Goal: Information Seeking & Learning: Learn about a topic

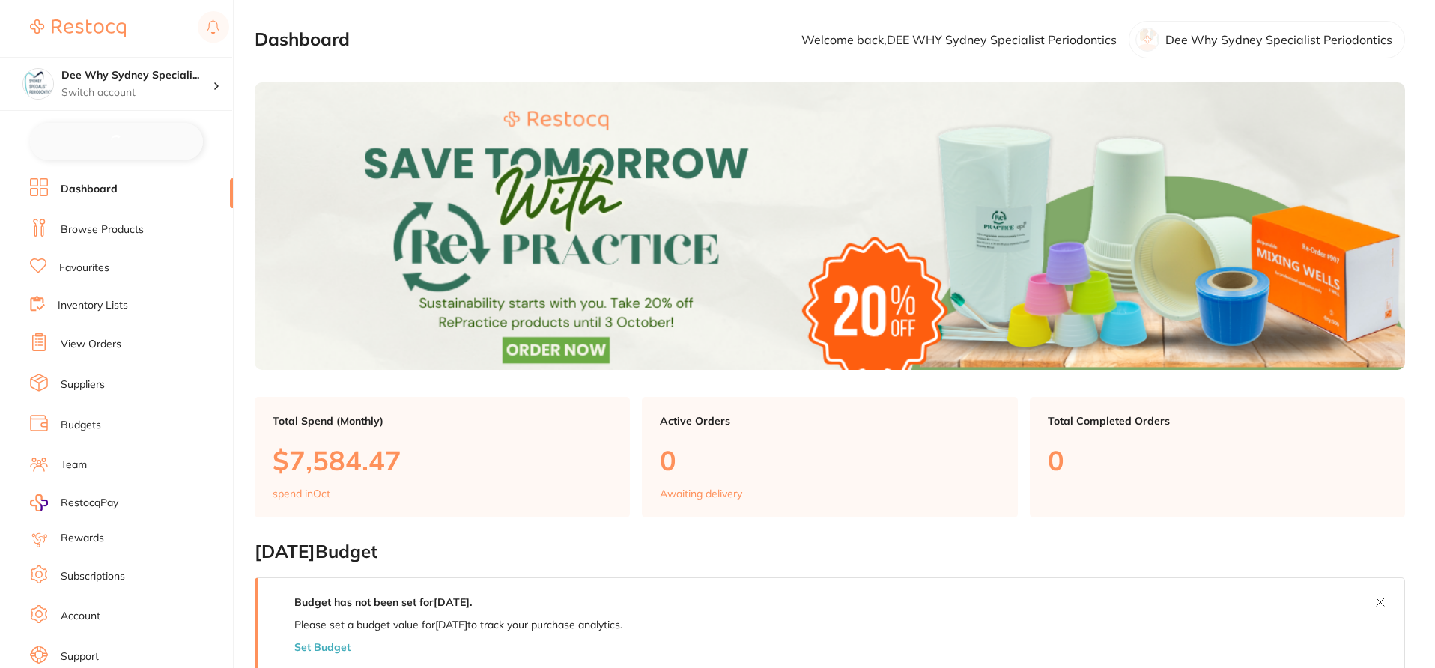
checkbox input "false"
click at [126, 224] on link "Browse Products" at bounding box center [102, 228] width 83 height 15
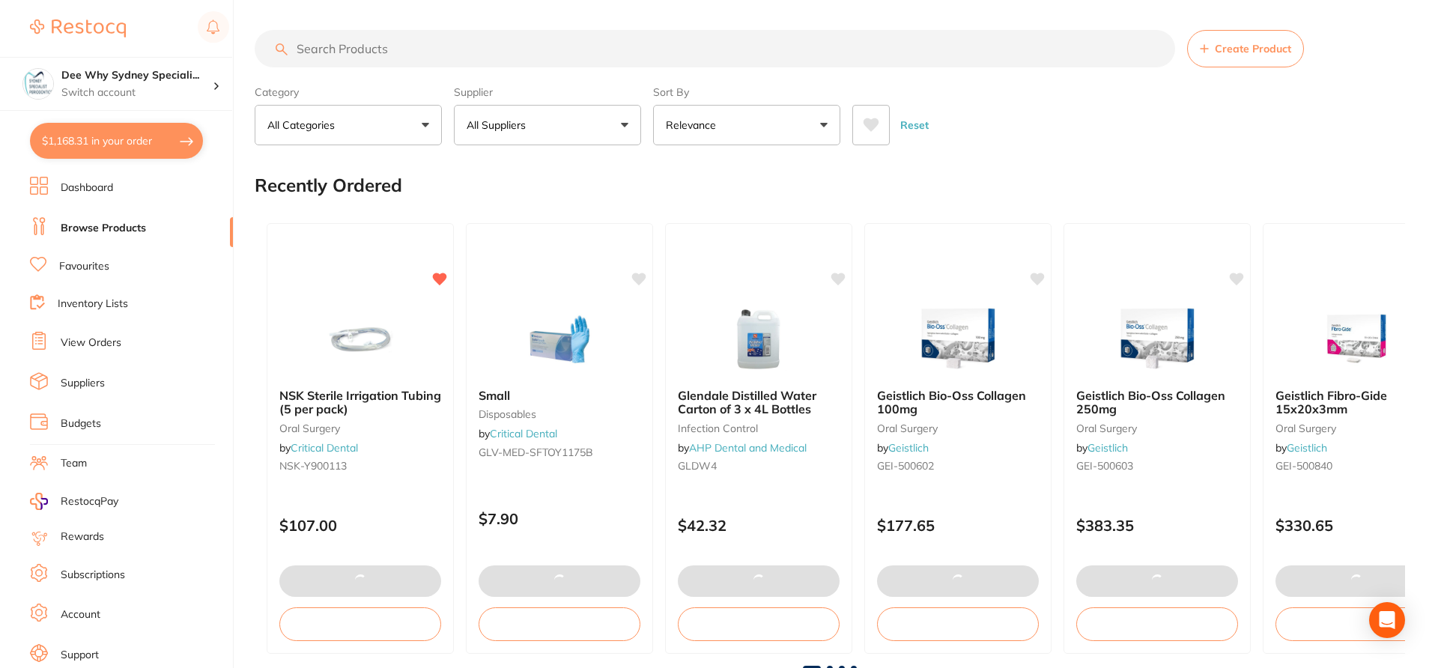
click at [321, 44] on input "search" at bounding box center [715, 48] width 920 height 37
click at [339, 49] on input "search" at bounding box center [715, 48] width 920 height 37
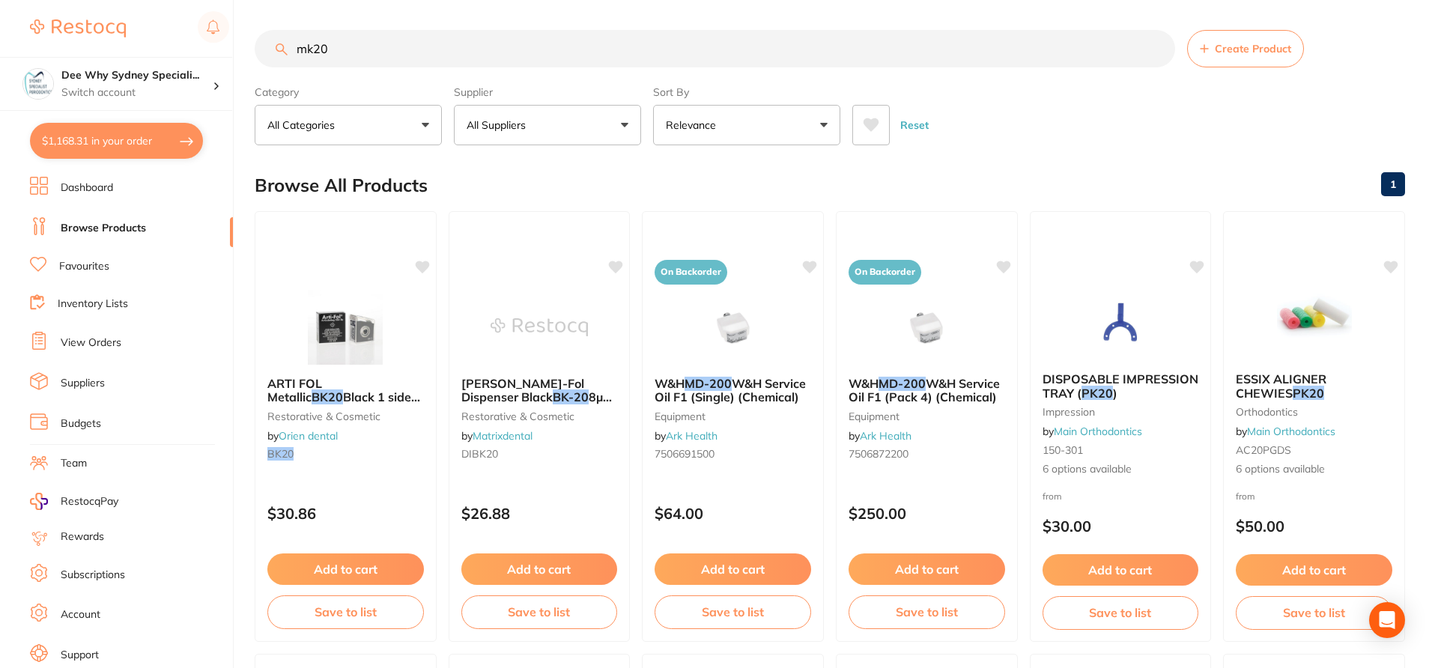
type input "mk20"
checkbox input "true"
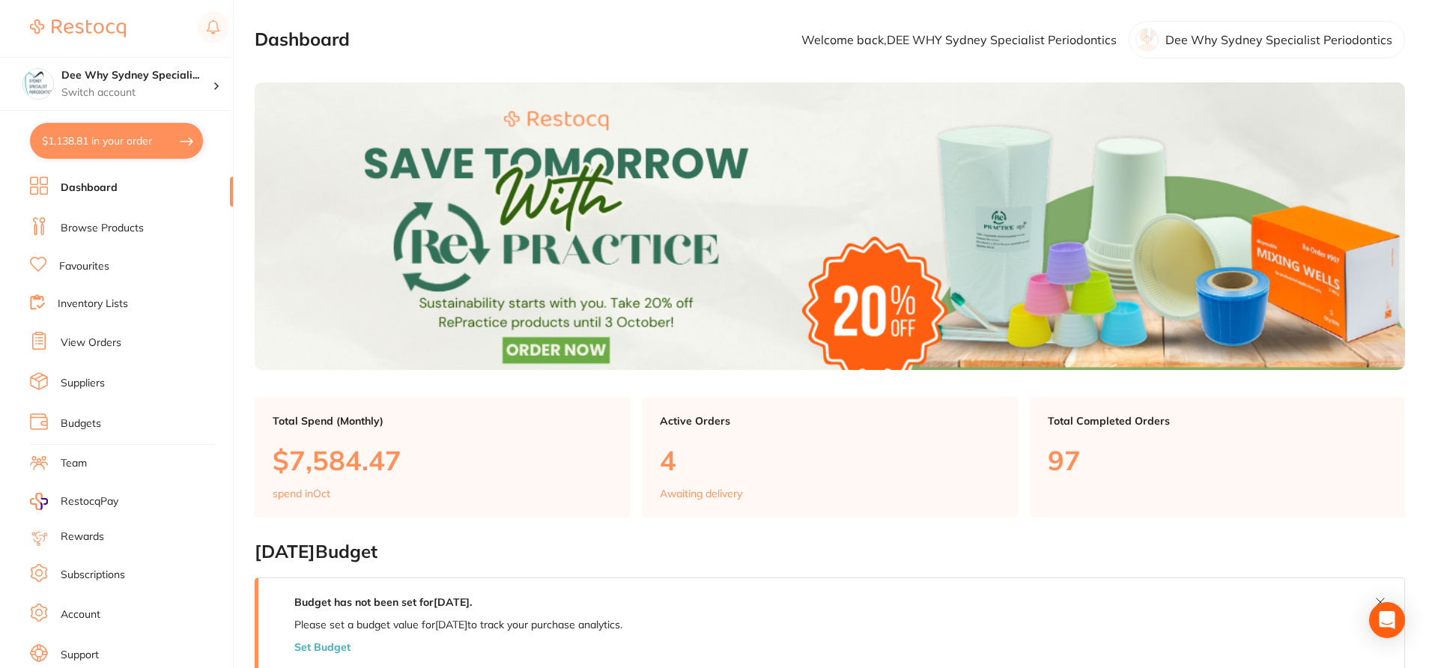
click at [143, 224] on li "Browse Products" at bounding box center [131, 228] width 203 height 22
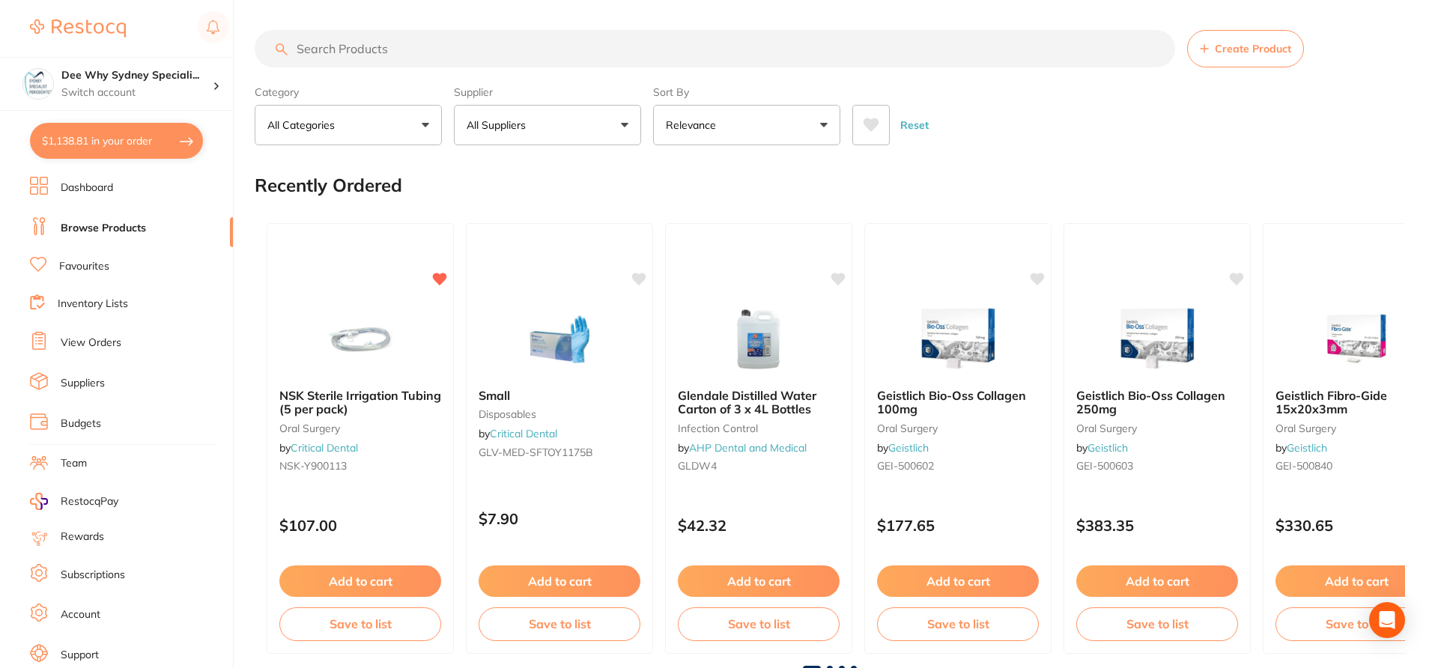
click at [616, 123] on button "All Suppliers" at bounding box center [547, 125] width 187 height 40
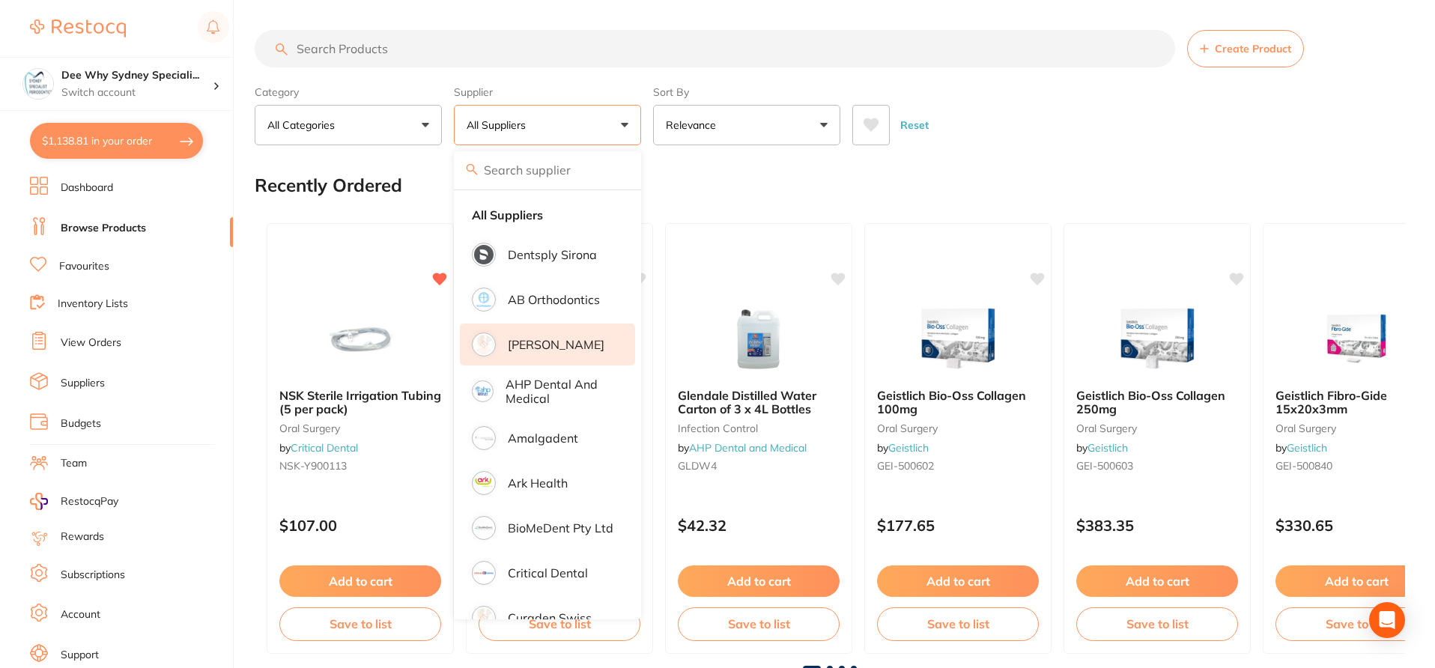
click at [577, 338] on p "[PERSON_NAME]" at bounding box center [556, 344] width 97 height 13
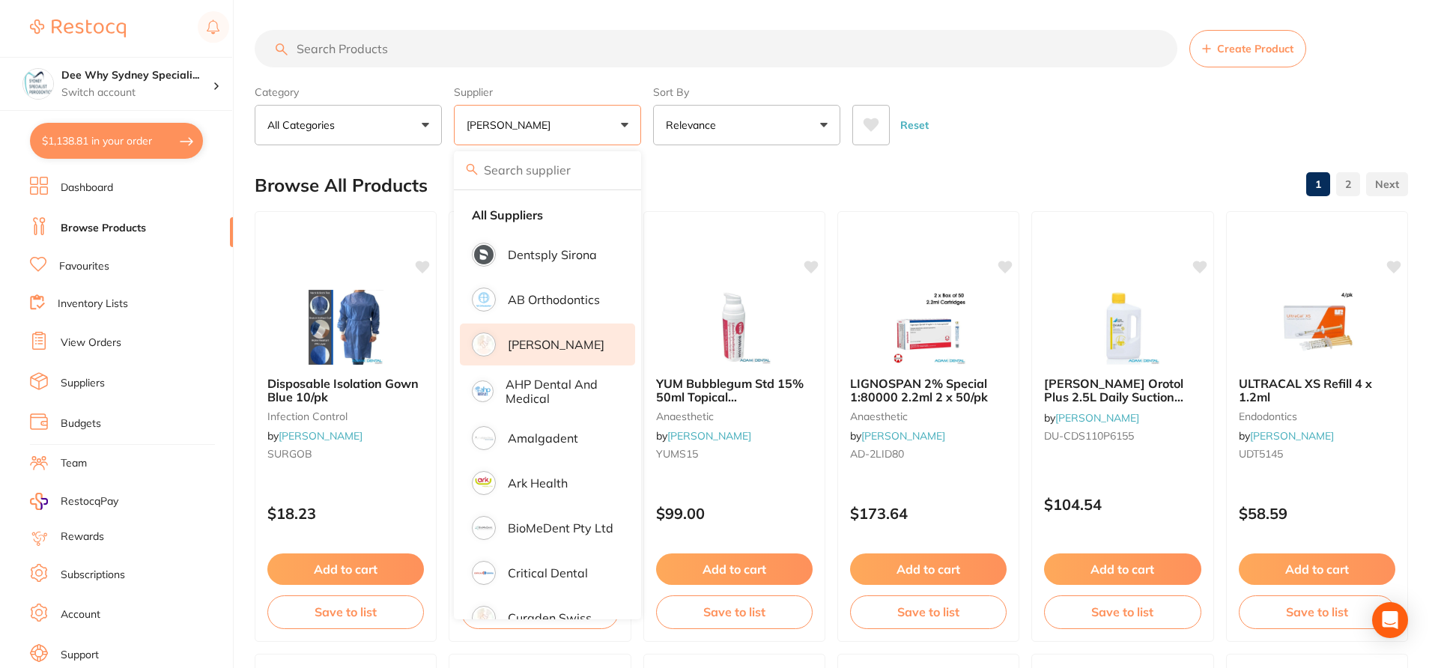
click at [741, 183] on div "Browse All Products 1 2" at bounding box center [831, 185] width 1153 height 50
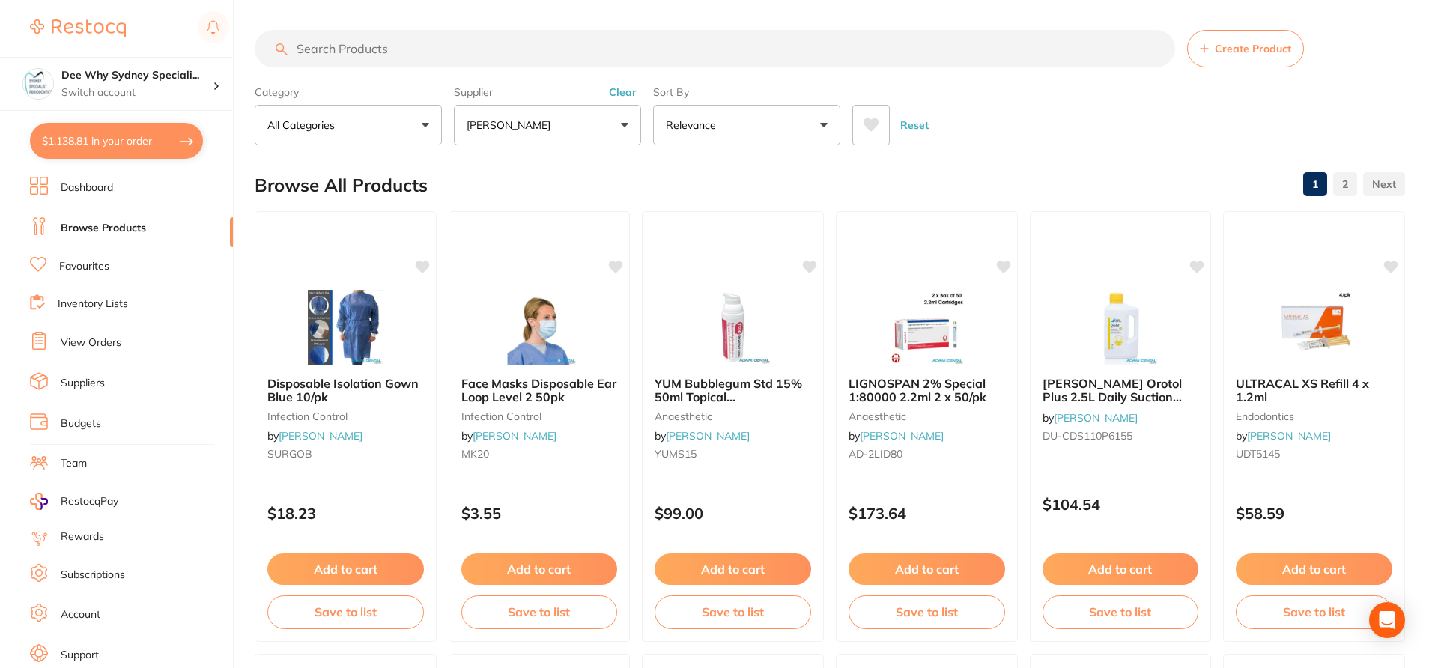
click at [625, 94] on button "Clear" at bounding box center [622, 91] width 37 height 13
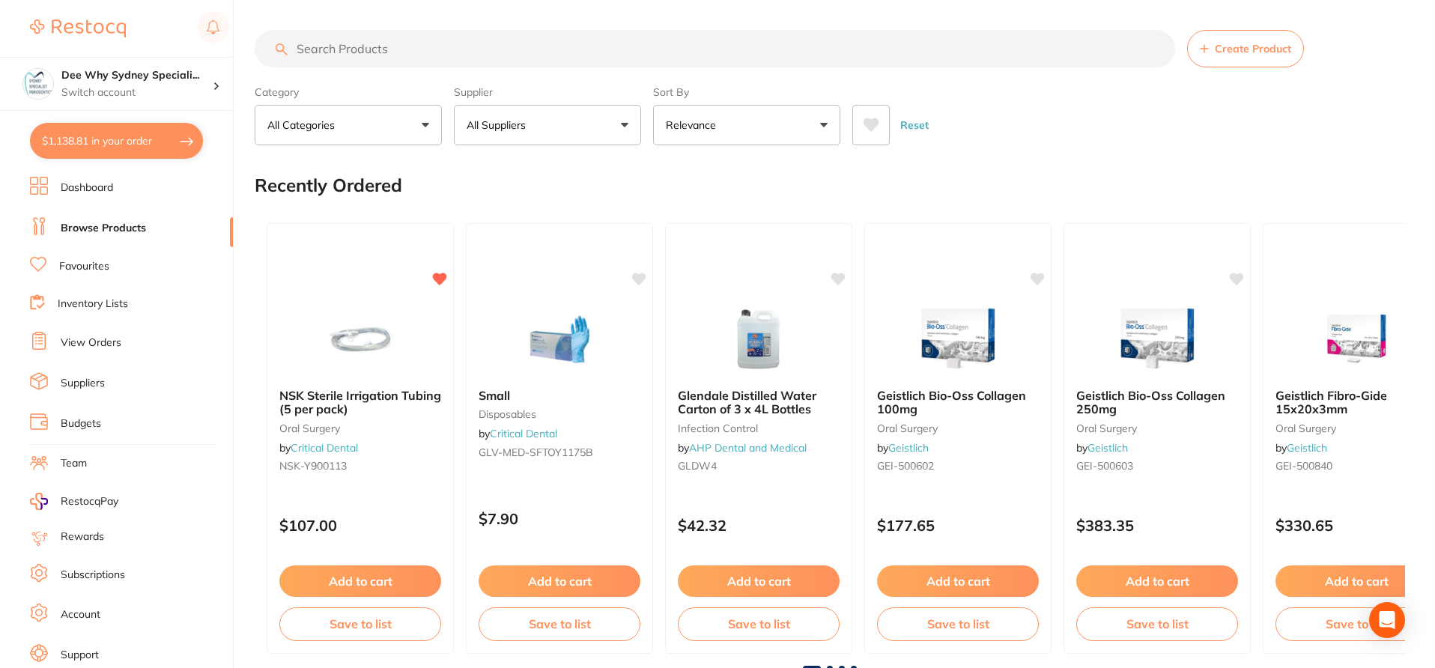
click at [625, 123] on button "All Suppliers" at bounding box center [547, 125] width 187 height 40
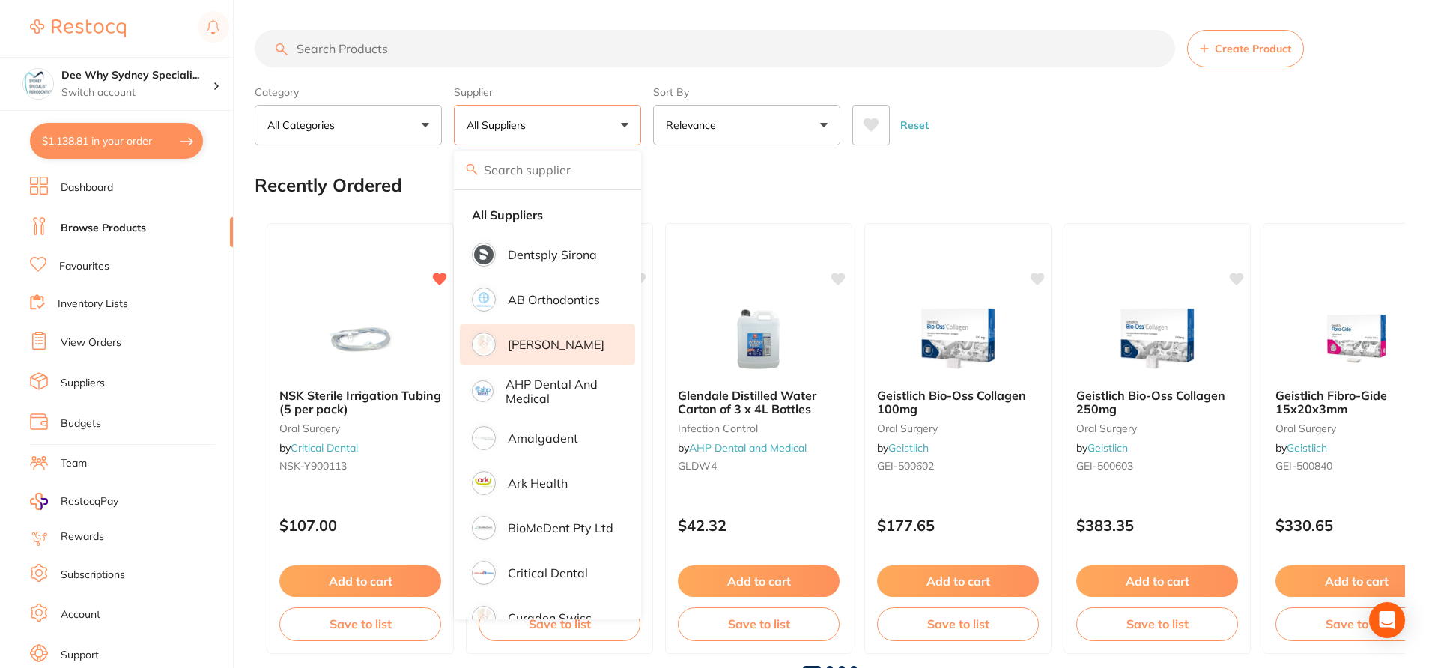
click at [570, 342] on p "[PERSON_NAME]" at bounding box center [556, 344] width 97 height 13
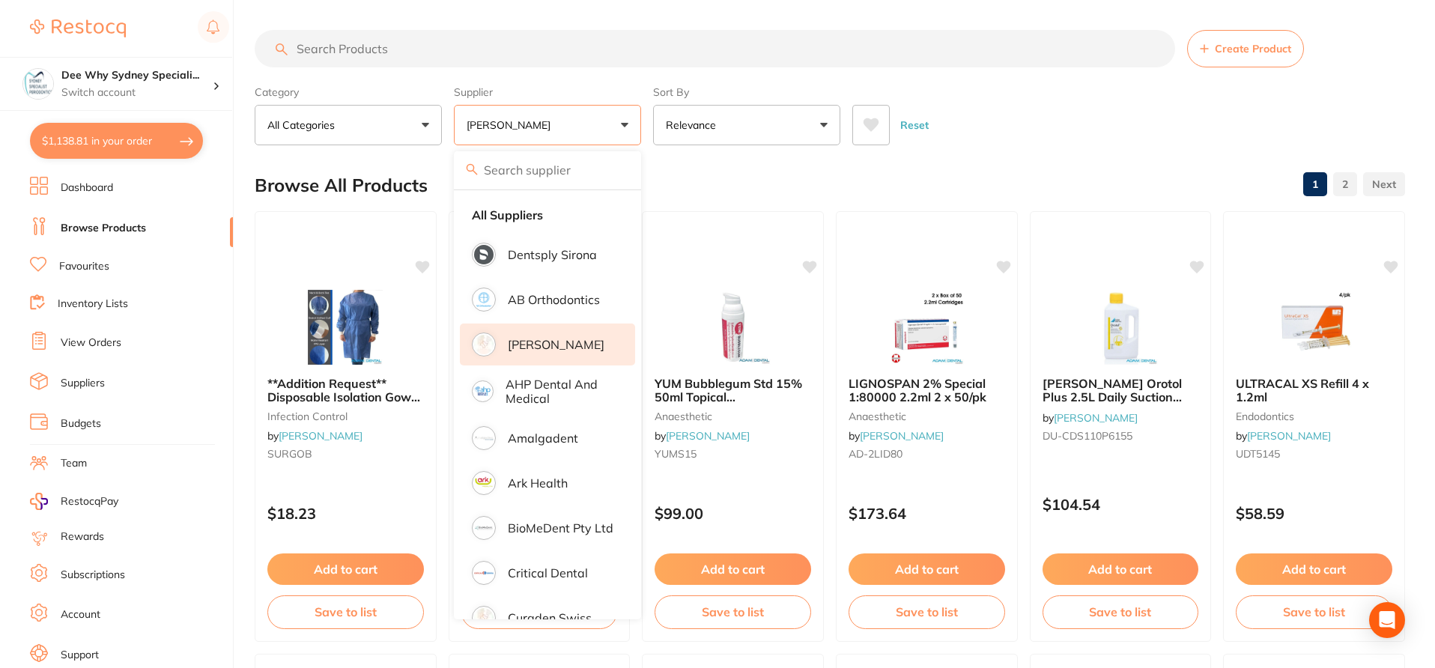
click at [750, 184] on div "Browse All Products 1 2" at bounding box center [830, 185] width 1150 height 50
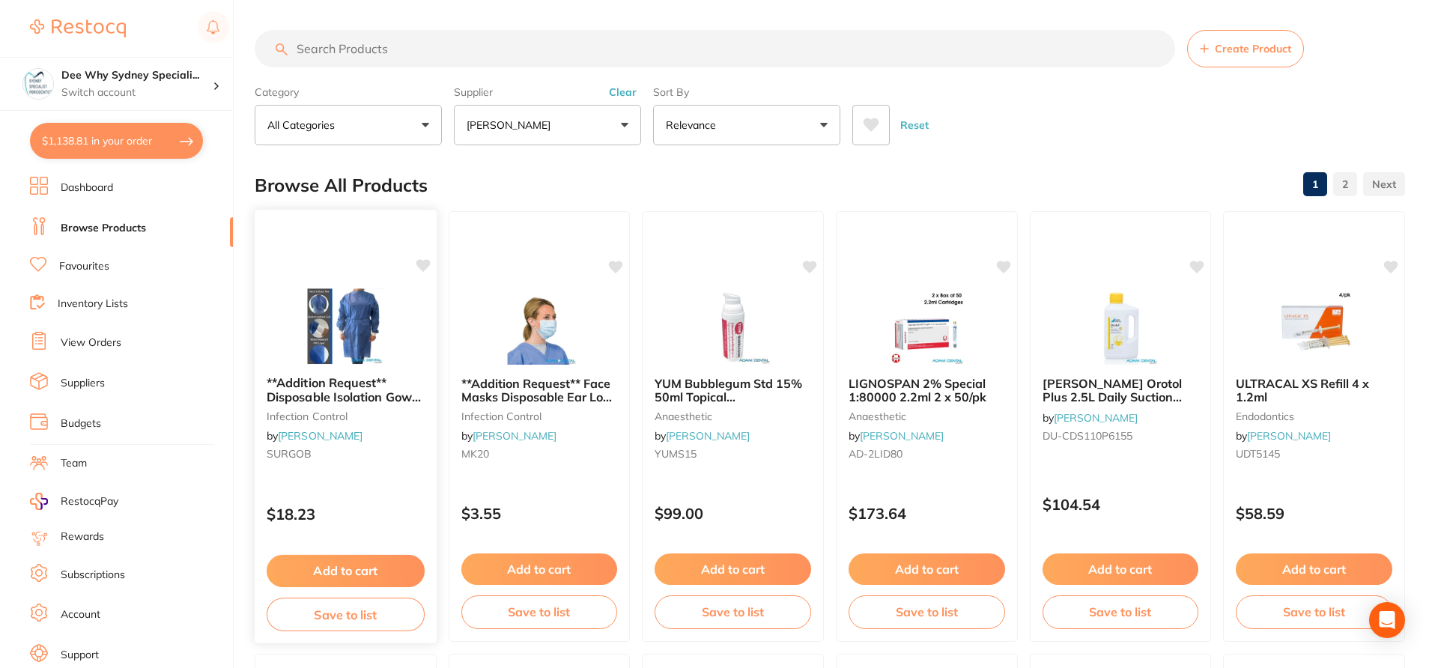
click at [421, 264] on icon at bounding box center [423, 265] width 14 height 13
click at [621, 270] on icon at bounding box center [616, 265] width 15 height 15
click at [572, 483] on div "**Addition Request** Face Masks Disposable Ear Loop Level 2 50pk infection cont…" at bounding box center [538, 426] width 183 height 435
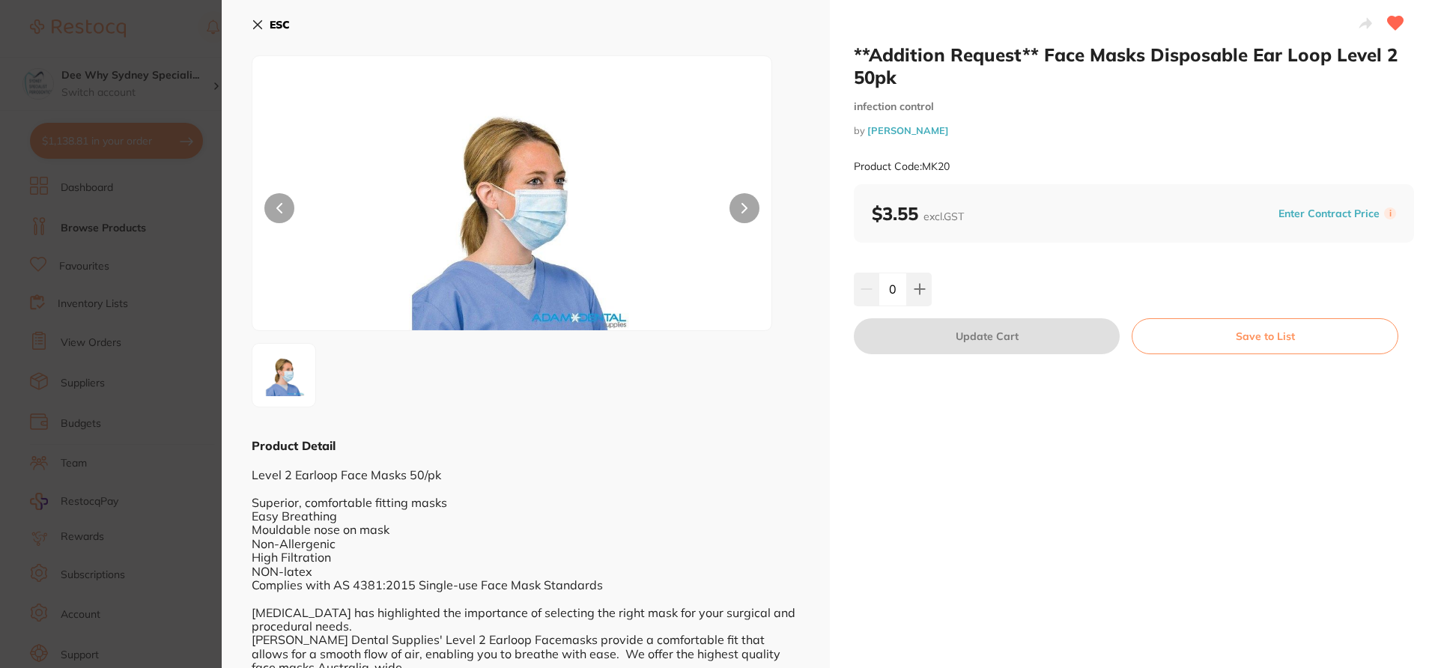
click at [169, 349] on section "**Addition Request** Face Masks Disposable Ear Loop Level 2 50pk infection cont…" at bounding box center [719, 334] width 1438 height 668
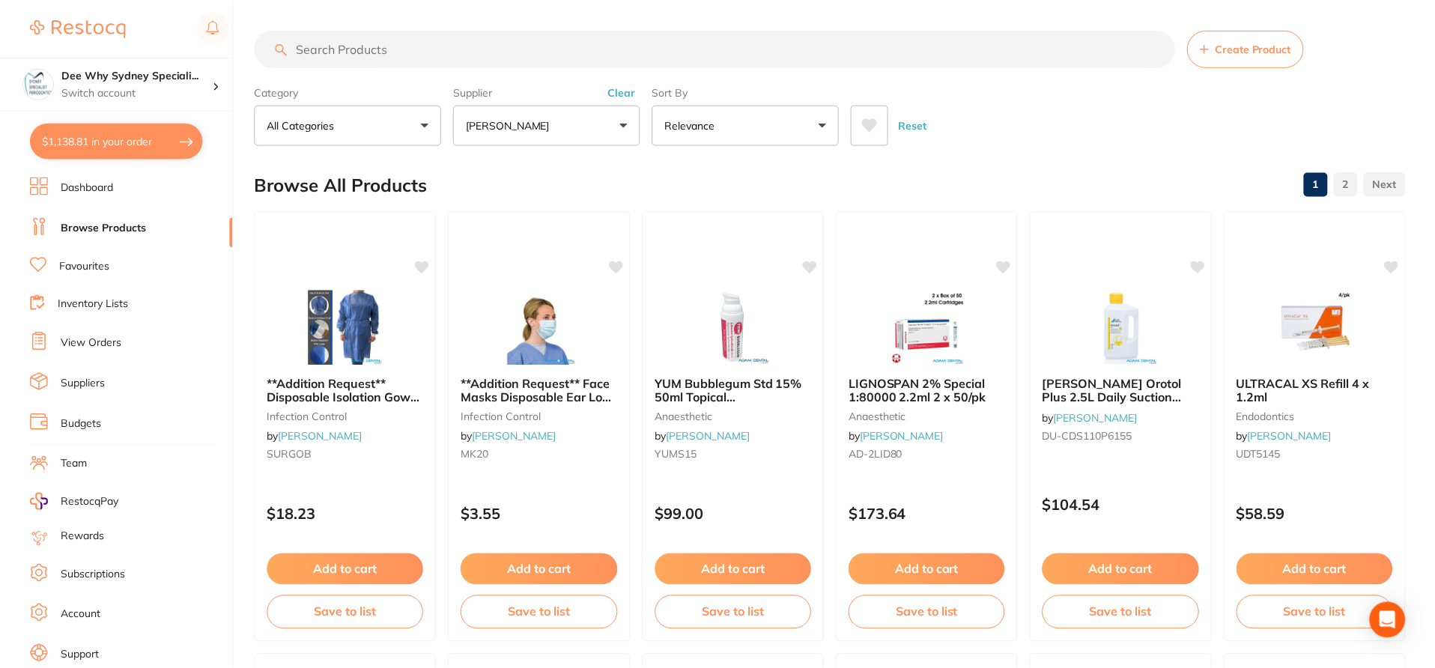
scroll to position [1, 0]
click at [392, 336] on img at bounding box center [346, 325] width 98 height 76
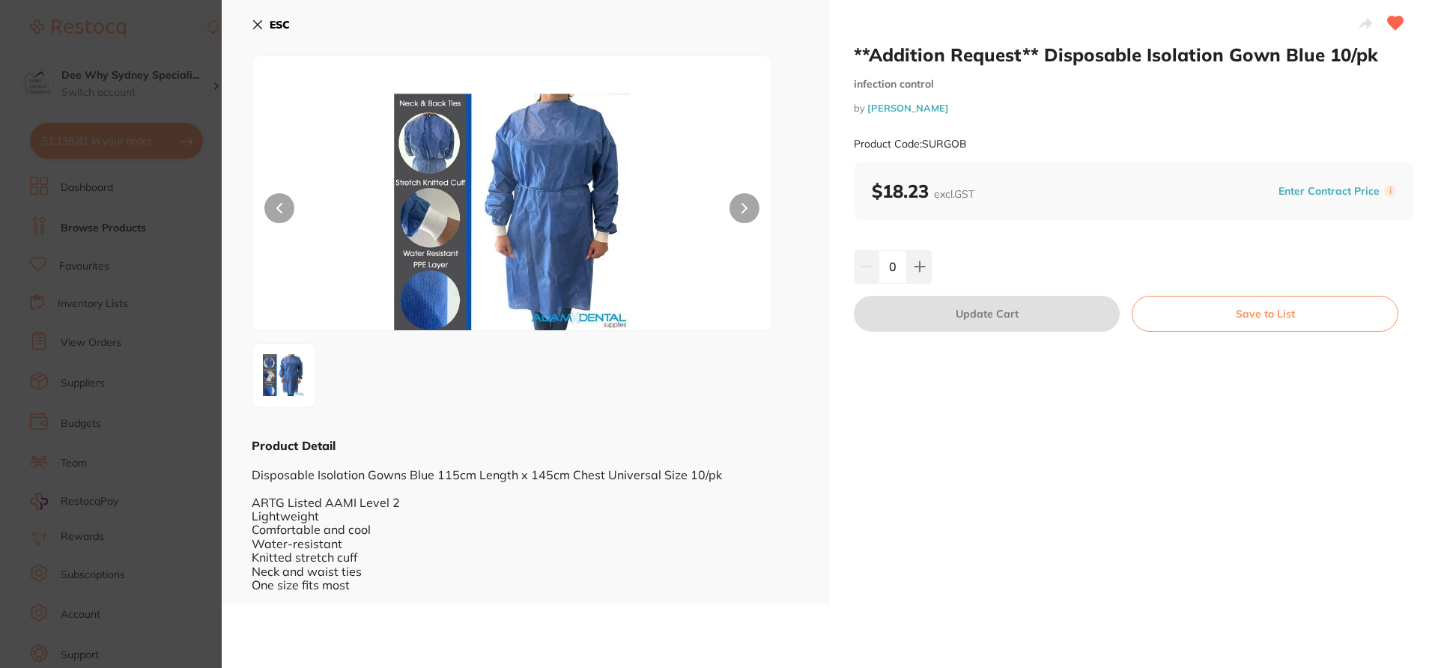
click at [192, 26] on section "**Addition Request** Disposable Isolation Gown Blue 10/pk infection control by …" at bounding box center [719, 334] width 1438 height 668
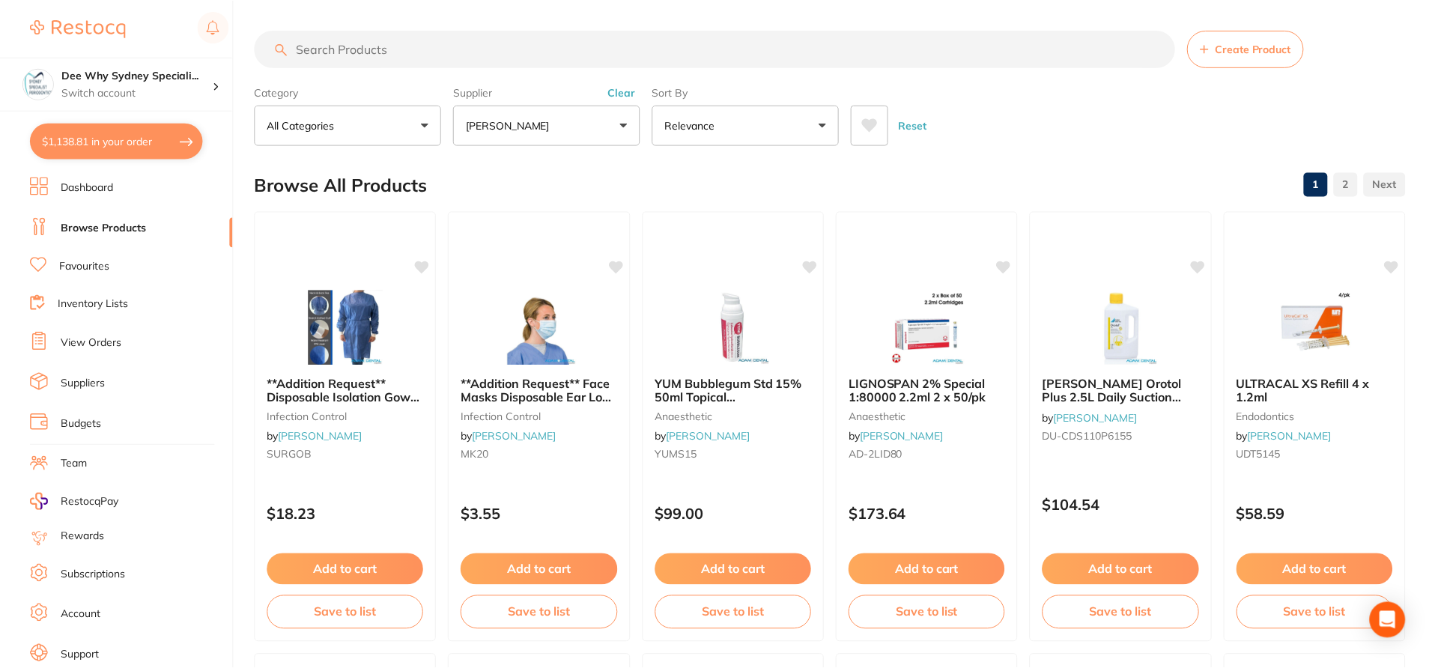
scroll to position [1, 0]
click at [512, 284] on div "**Addition Request** Face Masks Disposable Ear Loop Level 2 50pk infection cont…" at bounding box center [538, 424] width 183 height 435
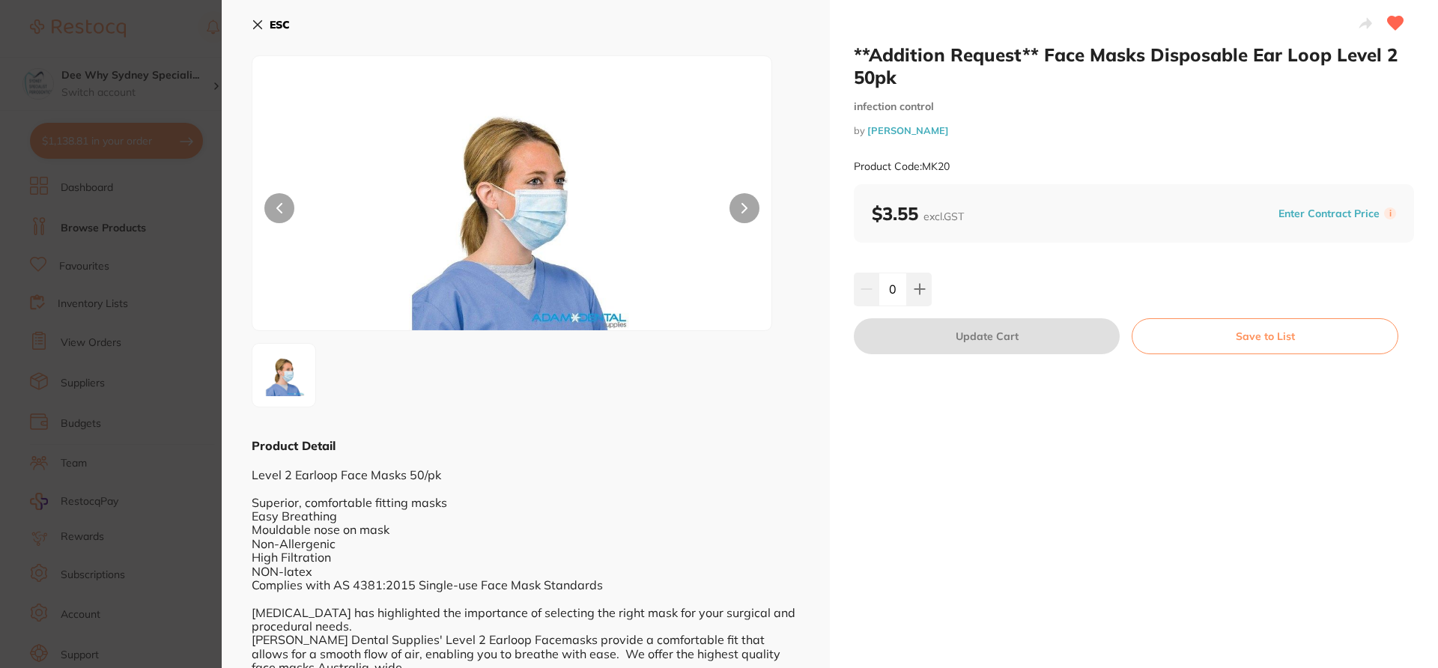
click at [171, 36] on section "**Addition Request** Face Masks Disposable Ear Loop Level 2 50pk infection cont…" at bounding box center [719, 334] width 1438 height 668
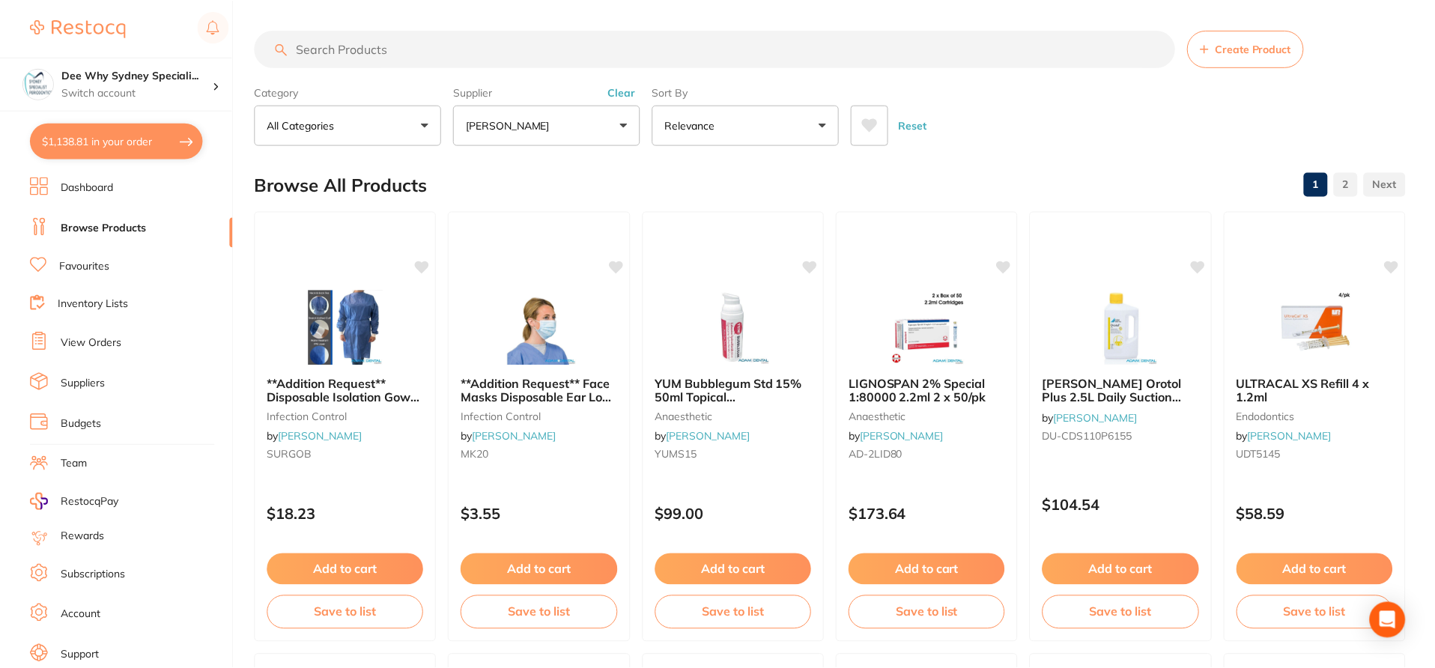
scroll to position [1, 0]
checkbox input "true"
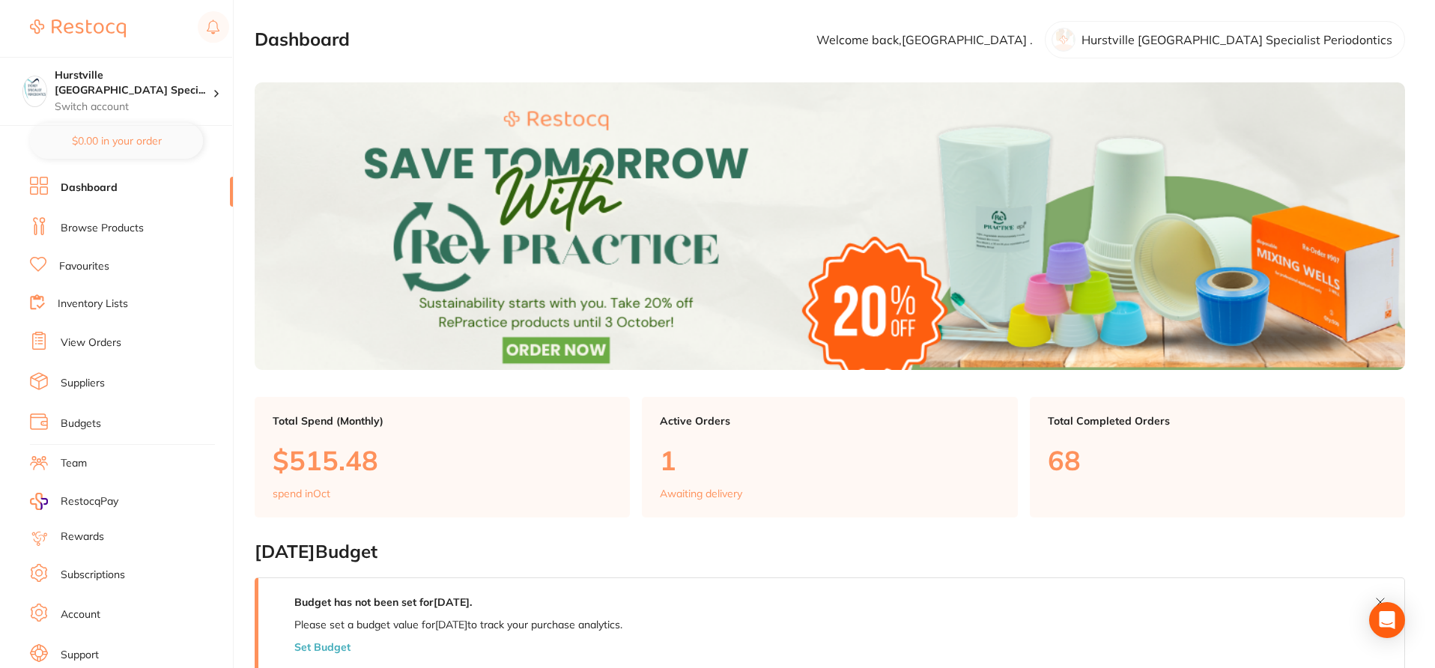
click at [126, 231] on link "Browse Products" at bounding box center [102, 228] width 83 height 15
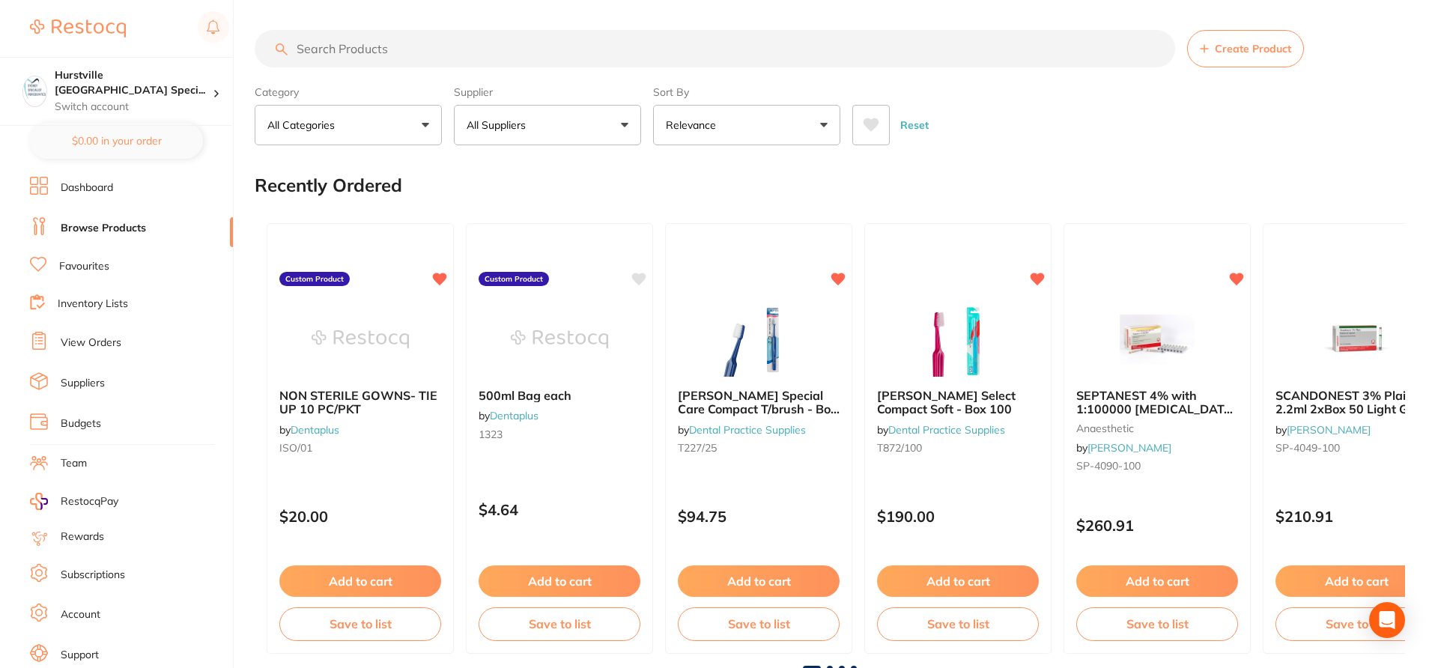
click at [625, 121] on button "All Suppliers" at bounding box center [547, 125] width 187 height 40
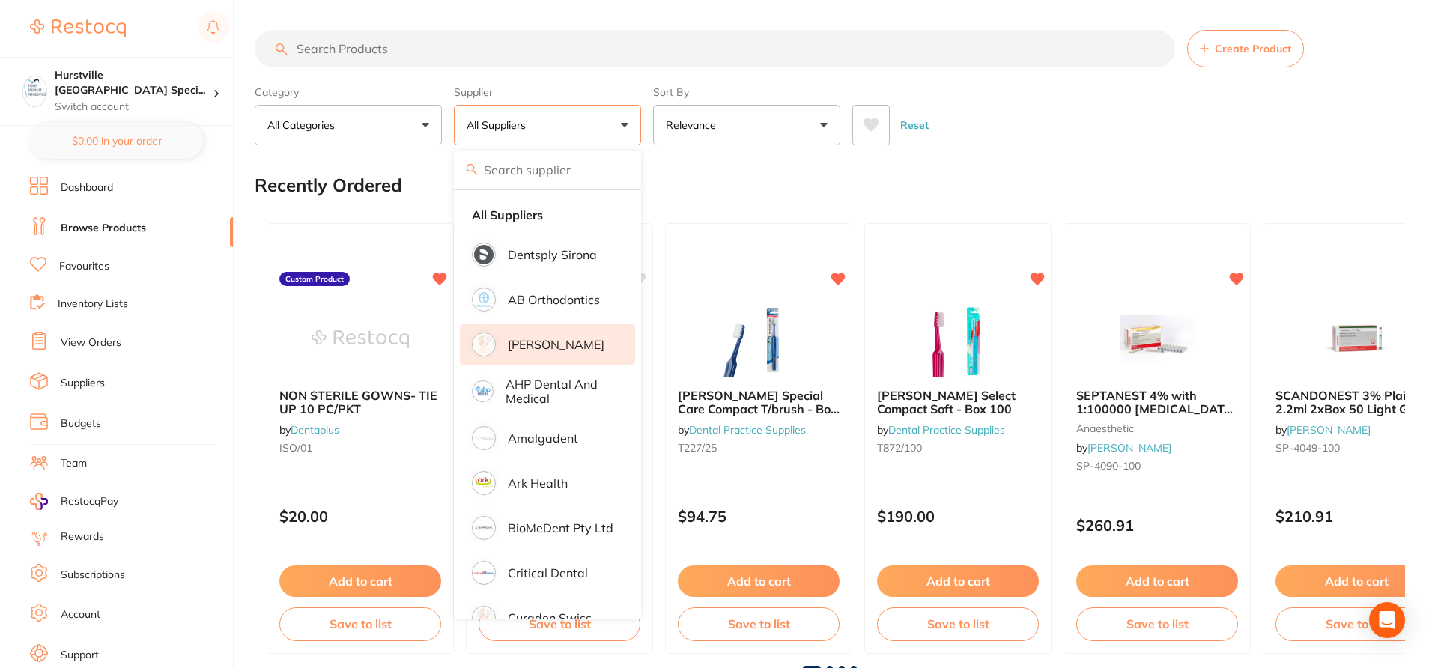
click at [560, 353] on li "[PERSON_NAME]" at bounding box center [547, 345] width 175 height 42
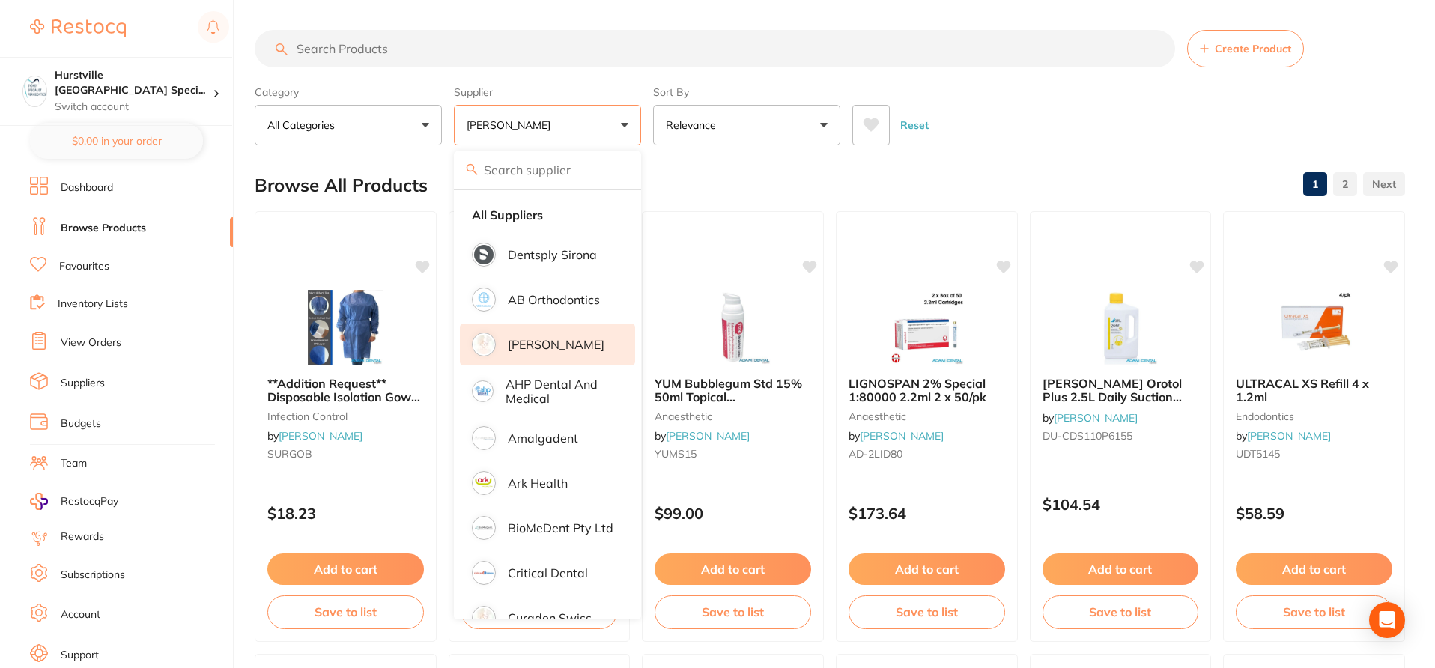
click at [712, 165] on div "Browse All Products 1 2" at bounding box center [830, 185] width 1150 height 50
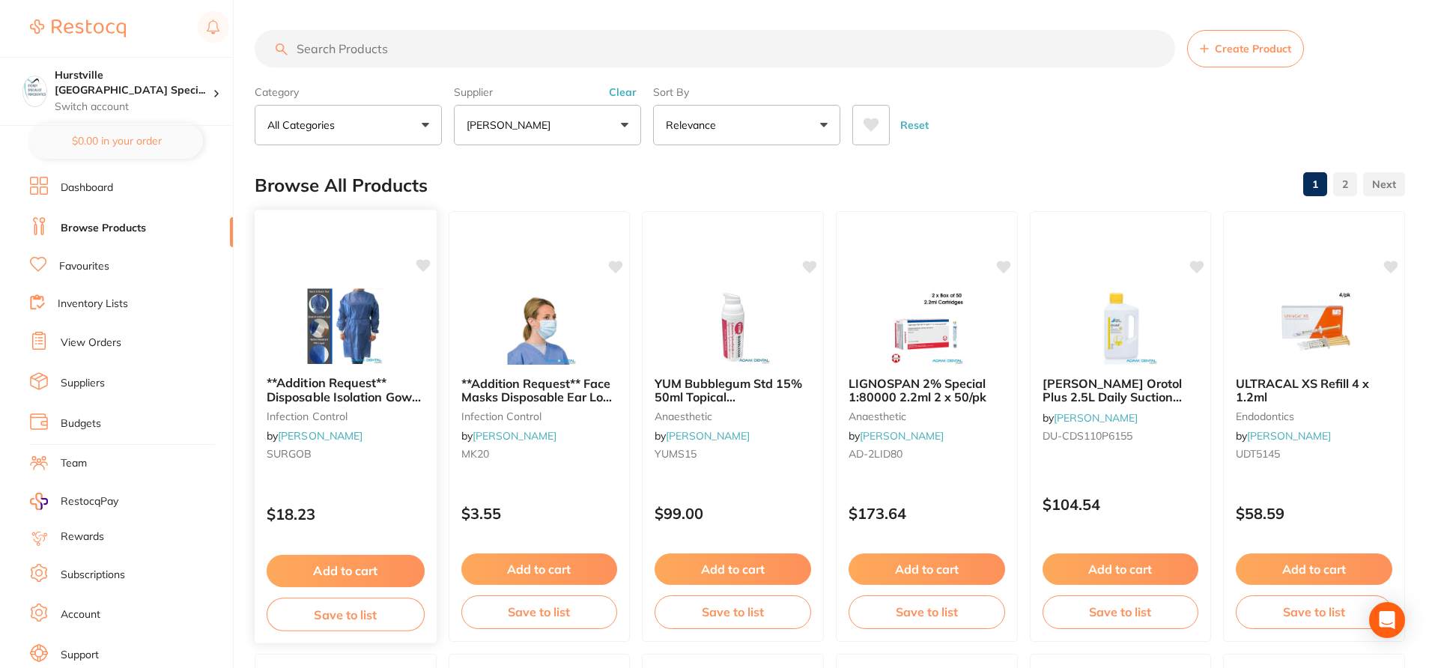
click at [427, 428] on div "**Addition Request** Disposable Isolation Gown Blue 10/pk infection control by …" at bounding box center [346, 421] width 182 height 115
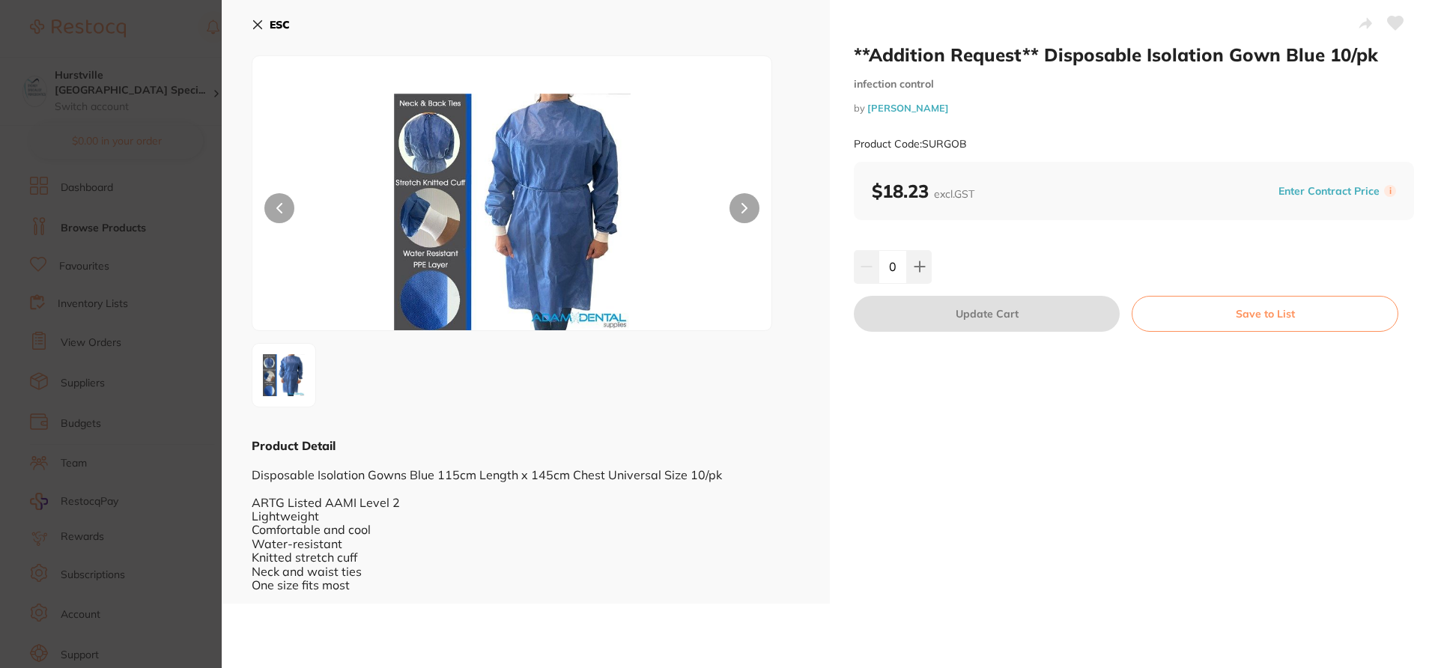
click at [1391, 17] on icon at bounding box center [1396, 22] width 16 height 13
click at [188, 49] on section "**Addition Request** Disposable Isolation Gown Blue 10/pk infection control by …" at bounding box center [719, 334] width 1438 height 668
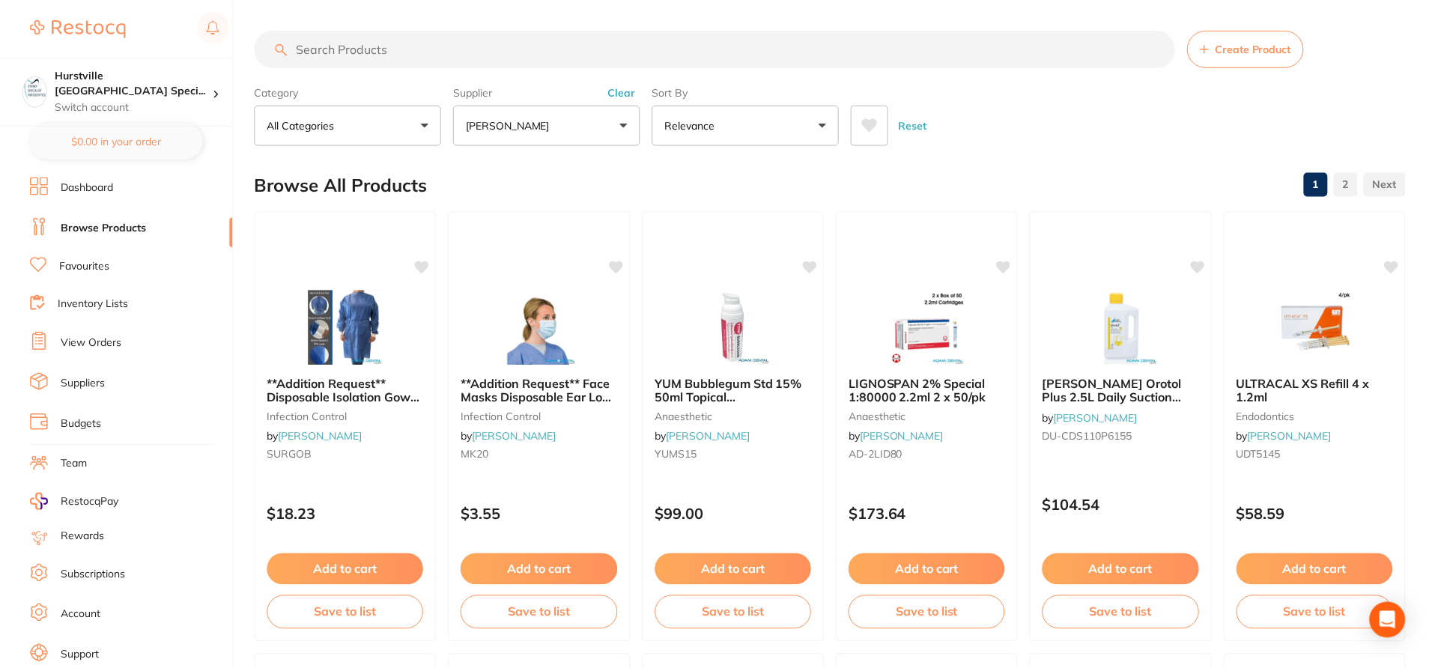
scroll to position [1, 0]
click at [594, 414] on small "infection control" at bounding box center [540, 414] width 158 height 12
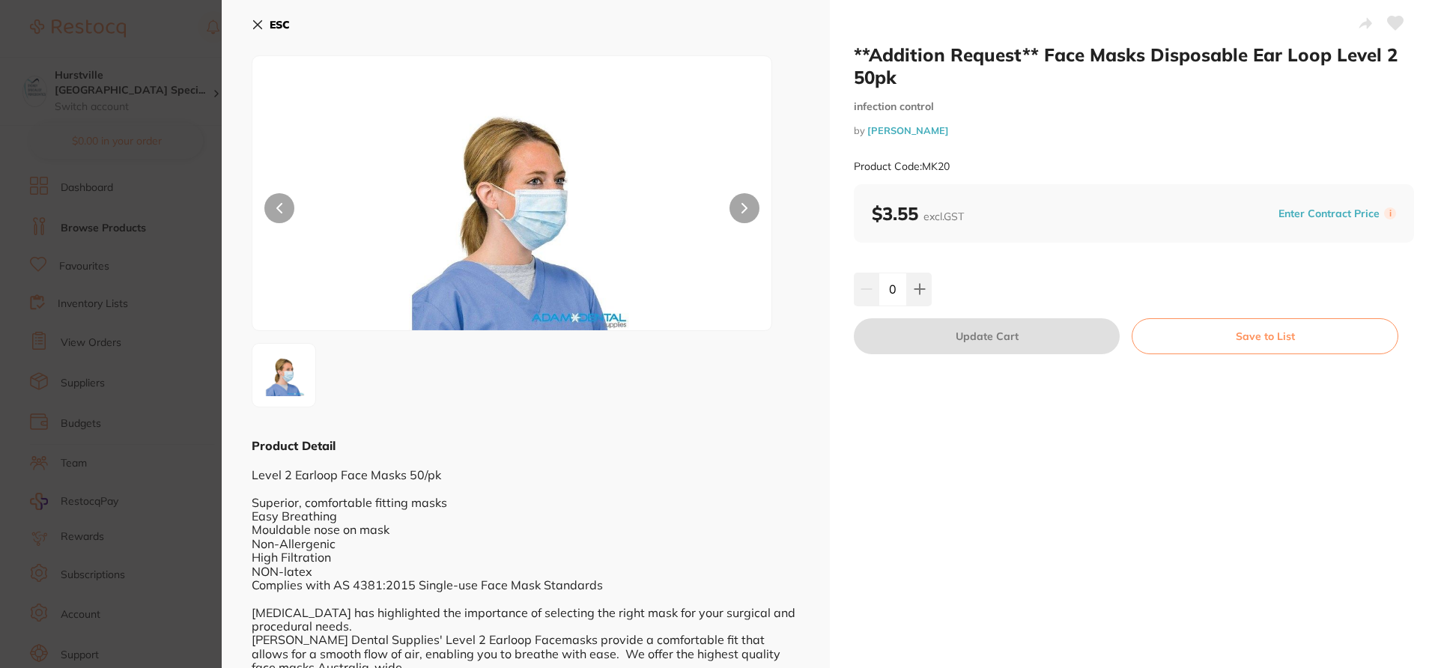
click at [1394, 28] on icon at bounding box center [1396, 22] width 16 height 13
click at [169, 279] on section "**Addition Request** Face Masks Disposable Ear Loop Level 2 50pk infection cont…" at bounding box center [719, 334] width 1438 height 668
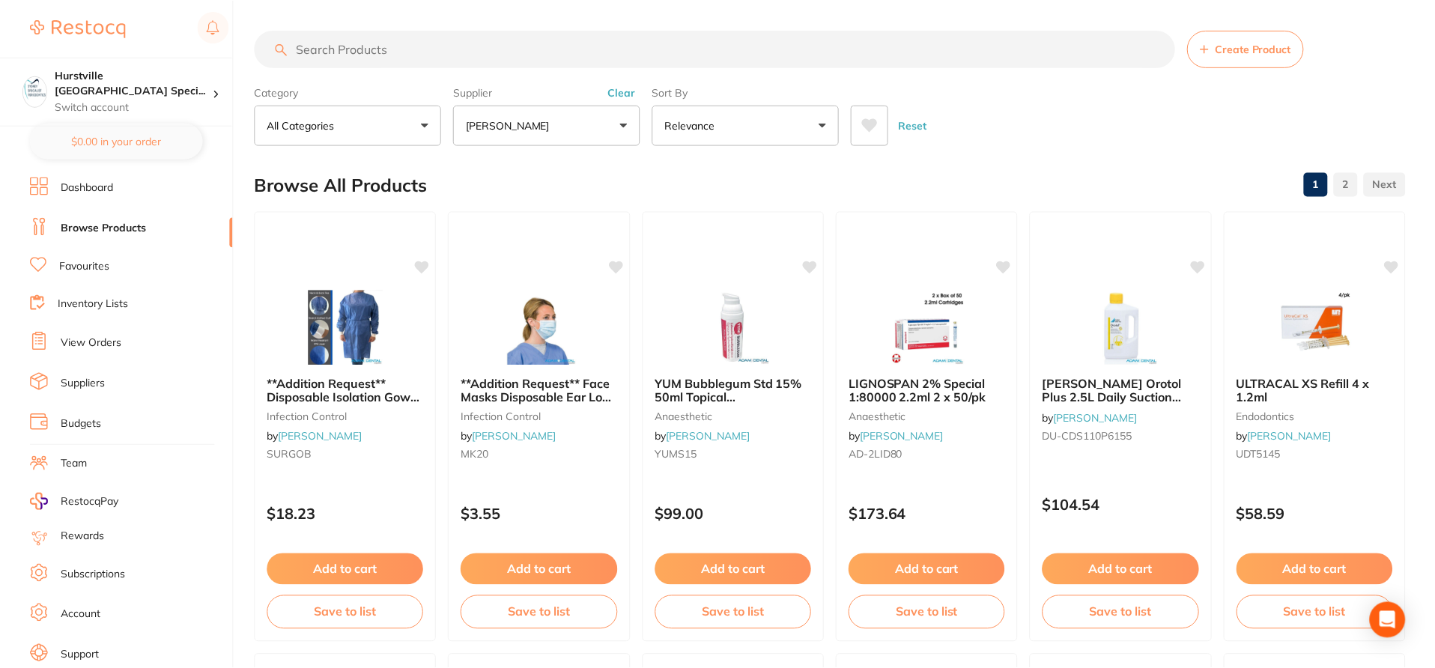
scroll to position [1, 0]
click at [94, 264] on link "Favourites" at bounding box center [84, 266] width 50 height 15
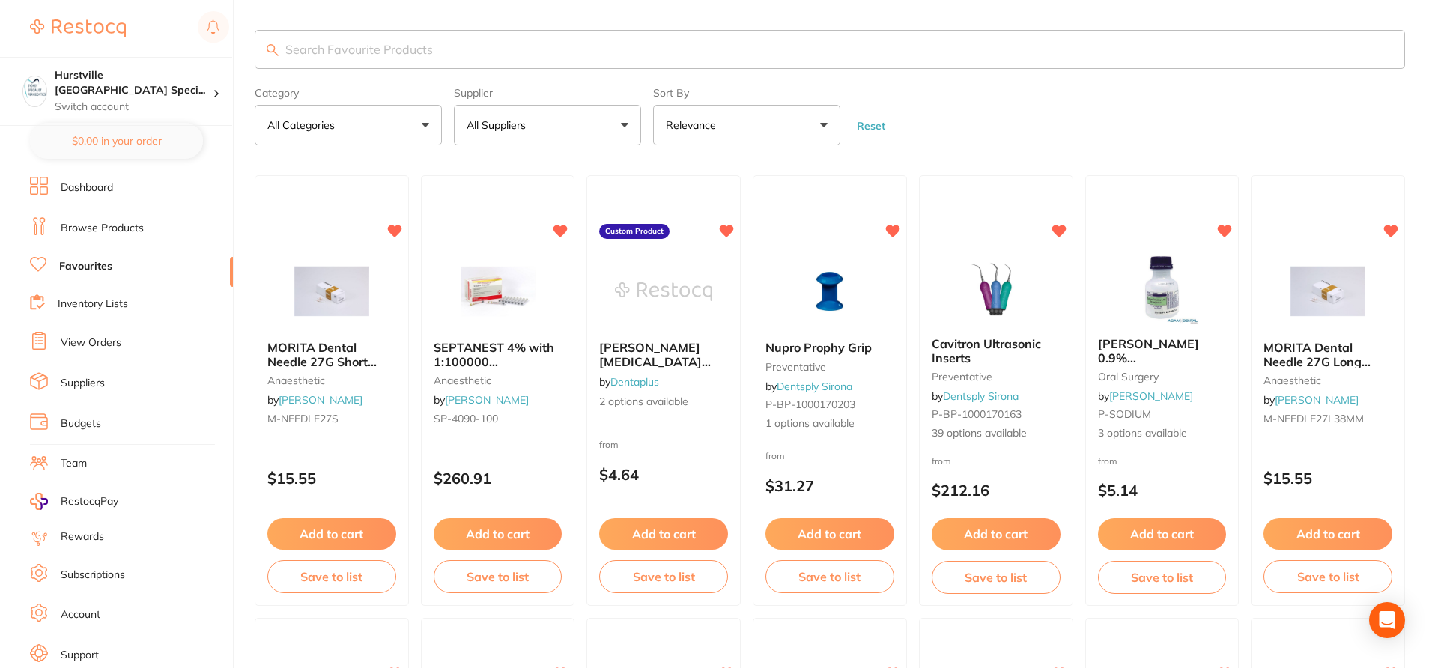
click at [449, 54] on input "search" at bounding box center [830, 49] width 1150 height 39
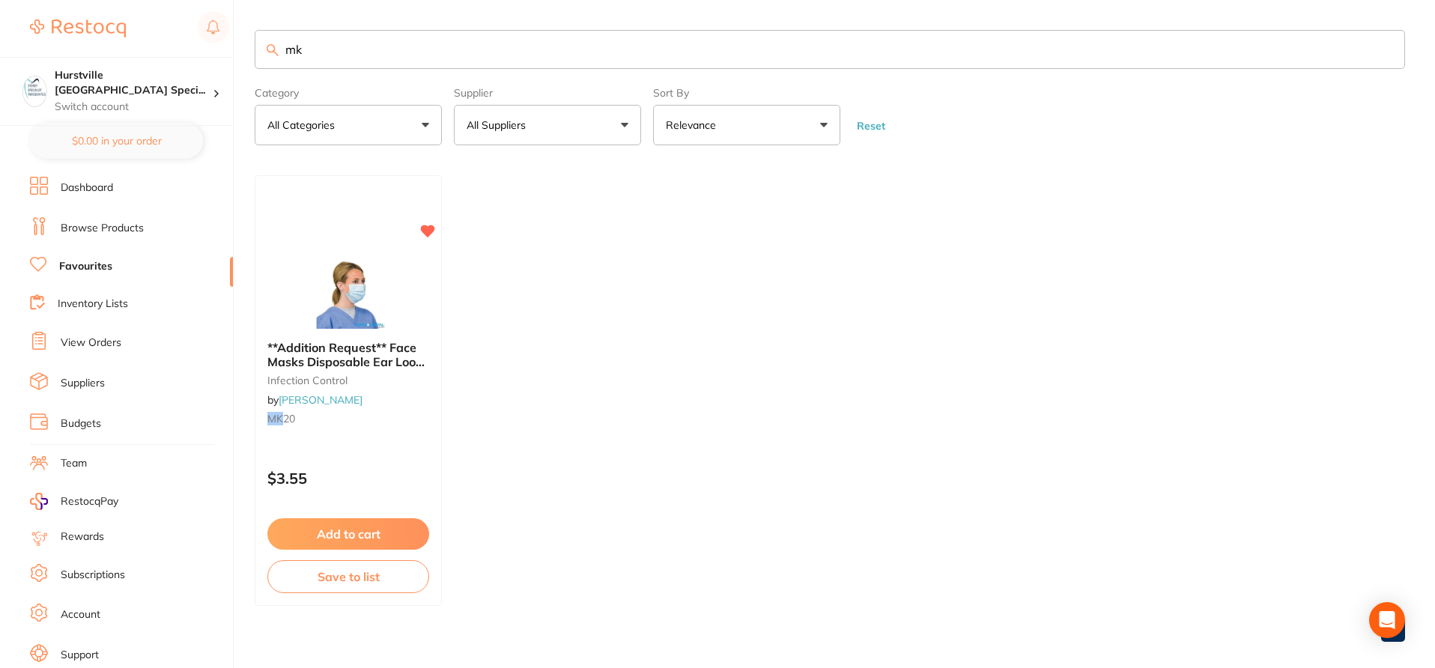
type input "mk"
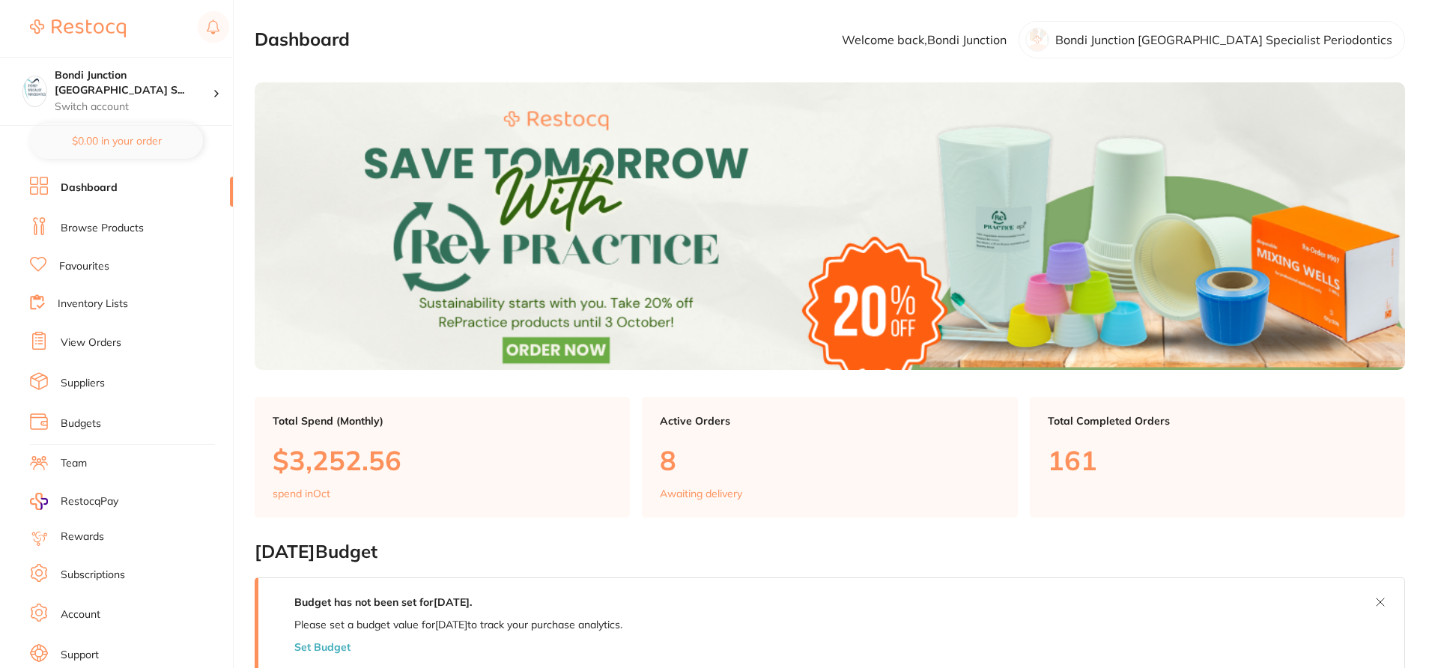
click at [140, 228] on link "Browse Products" at bounding box center [102, 228] width 83 height 15
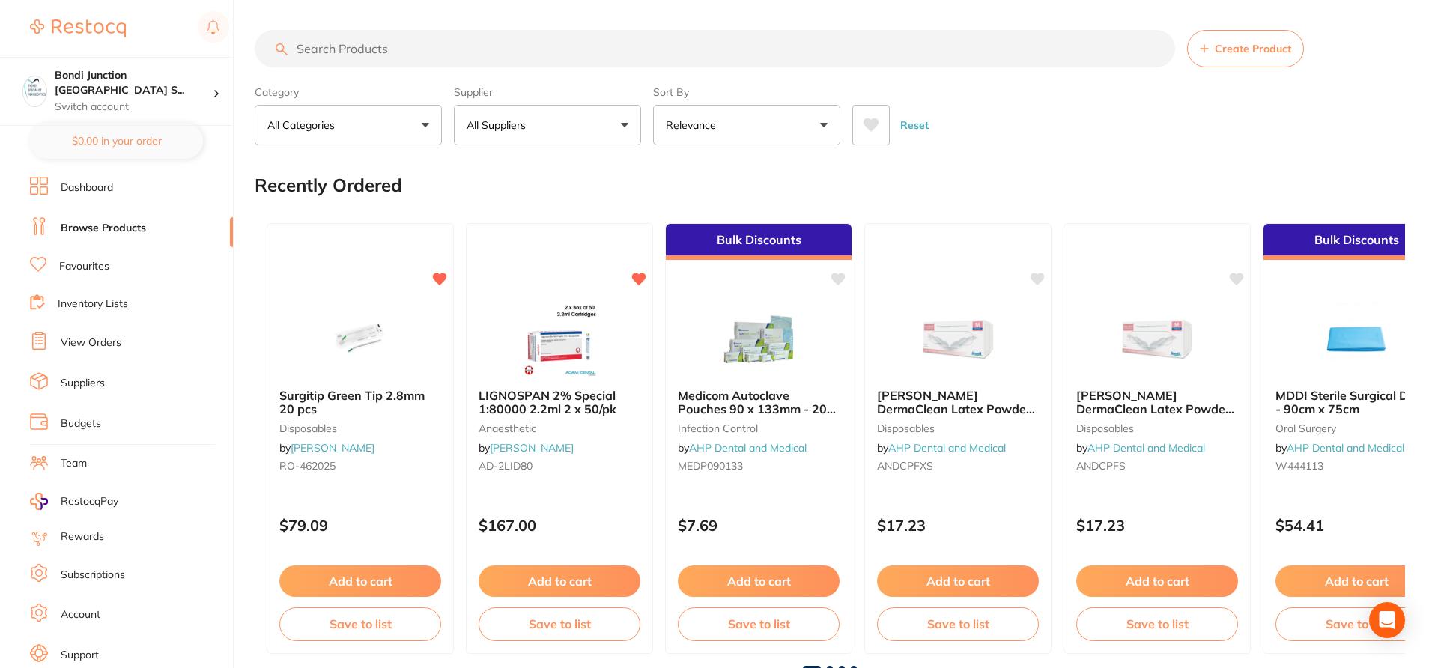
click at [571, 116] on button "All Suppliers" at bounding box center [547, 125] width 187 height 40
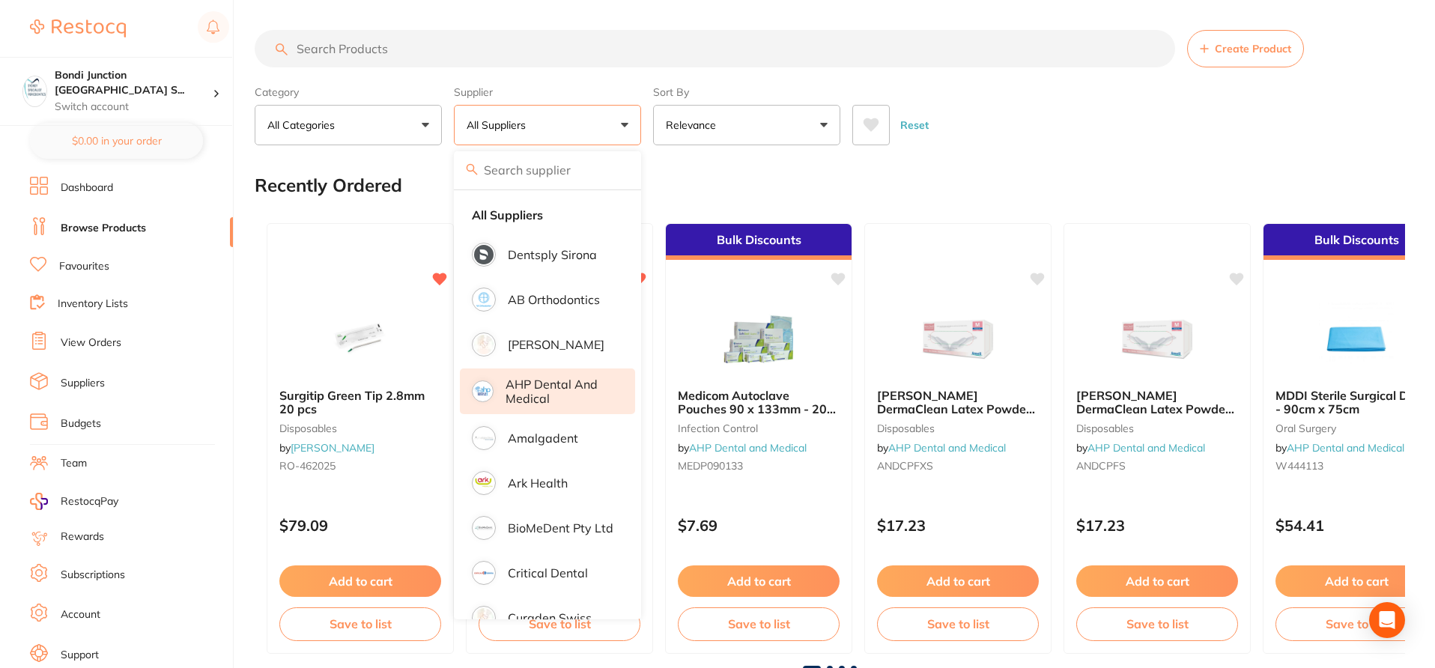
click at [572, 340] on p "[PERSON_NAME]" at bounding box center [556, 344] width 97 height 13
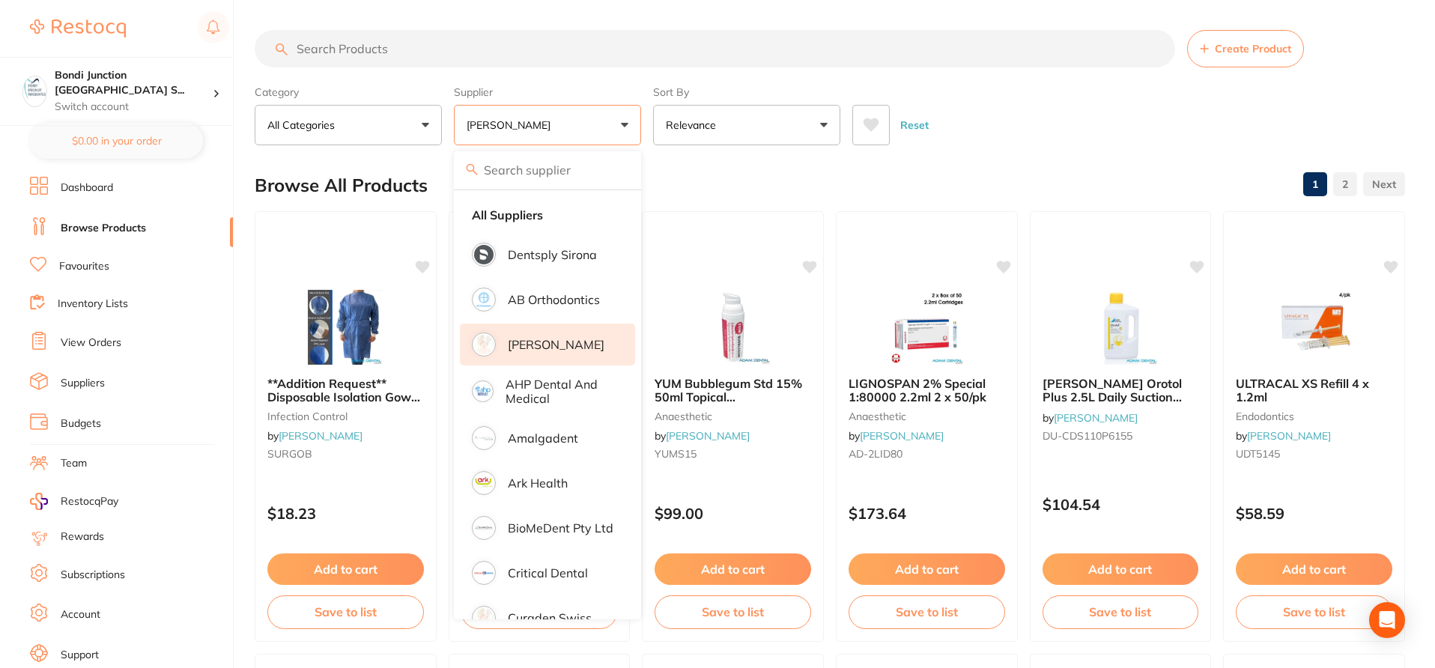
click at [735, 183] on div "Browse All Products 1 2" at bounding box center [830, 185] width 1150 height 50
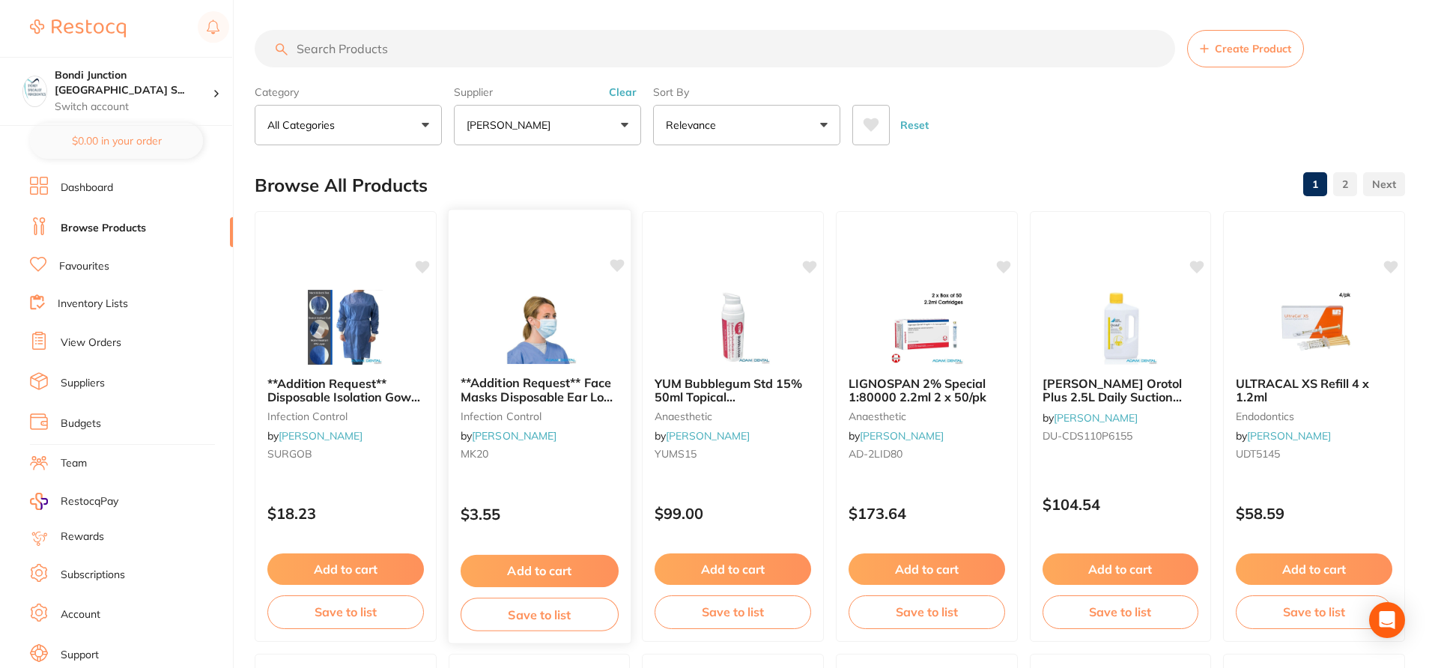
click at [616, 269] on icon at bounding box center [617, 265] width 14 height 13
click at [423, 261] on icon at bounding box center [423, 265] width 14 height 13
click at [392, 449] on small "SURGOB" at bounding box center [346, 454] width 158 height 12
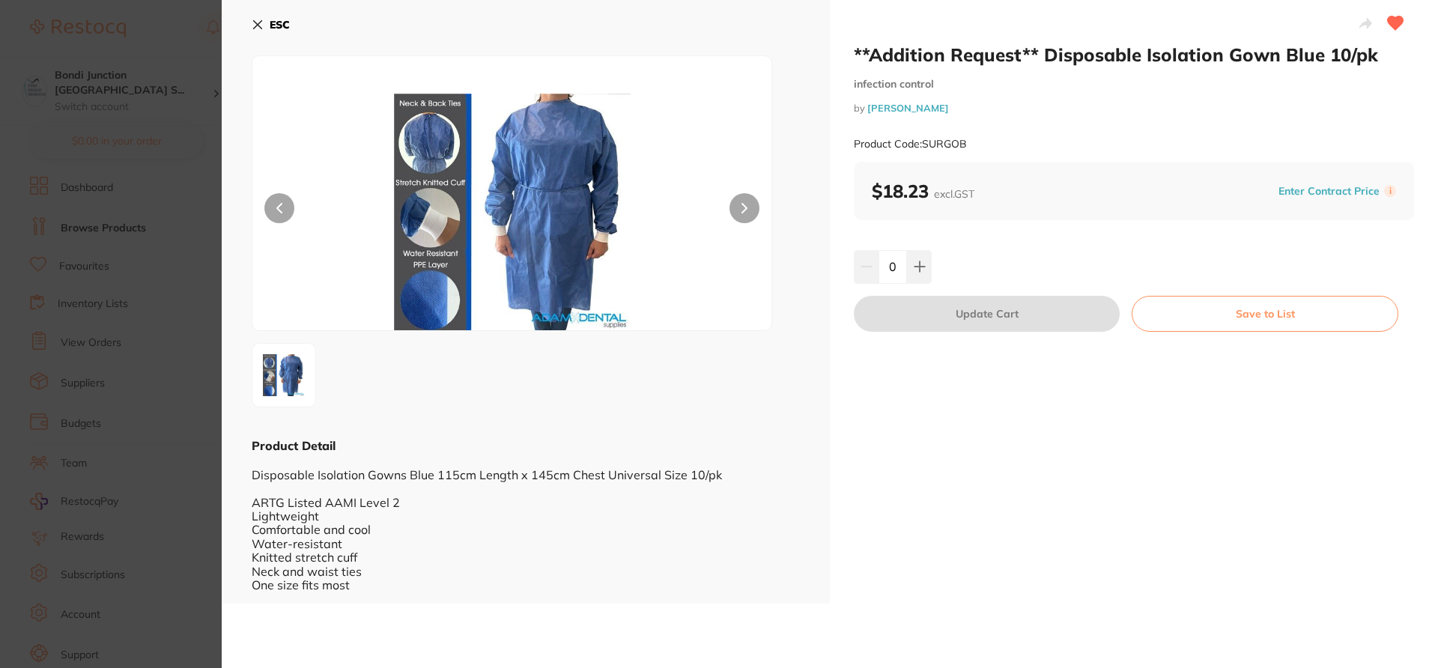
click at [255, 21] on icon at bounding box center [258, 25] width 8 height 8
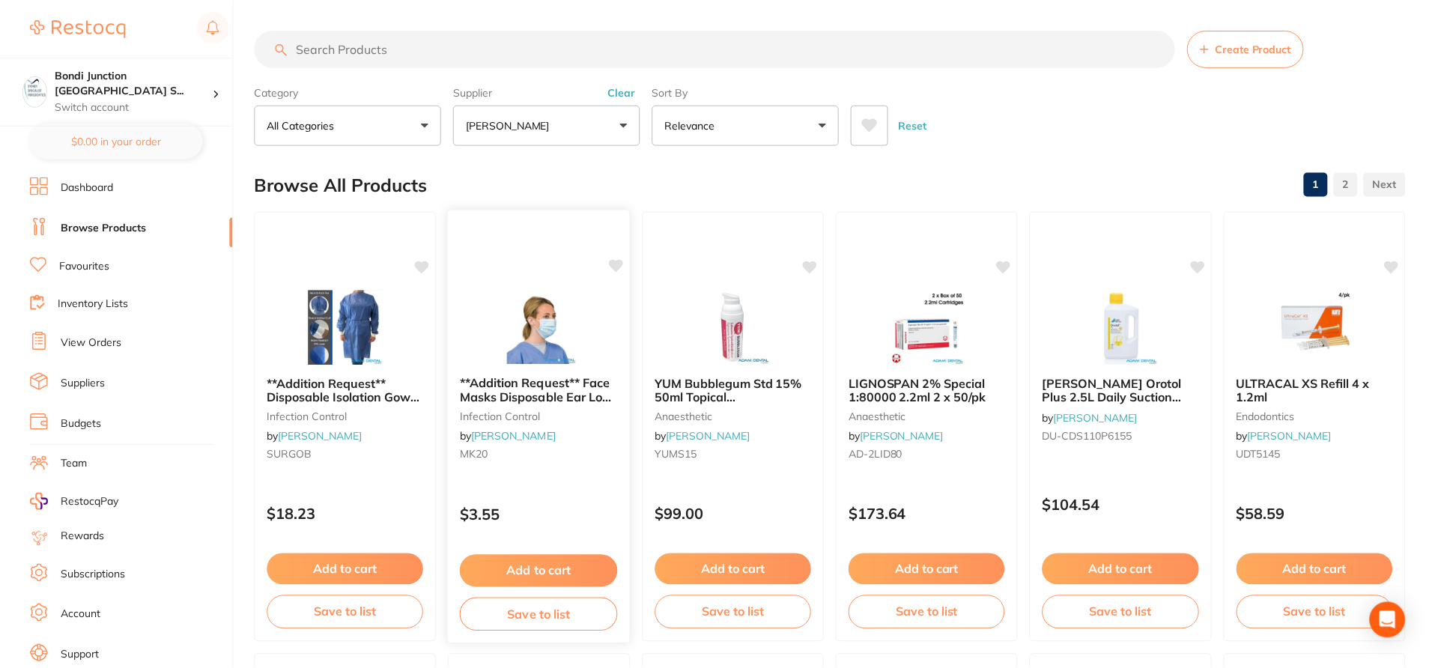
scroll to position [1, 0]
click at [574, 474] on div "**Addition Request** Face Masks Disposable Ear Loop Level 2 50pk infection cont…" at bounding box center [539, 419] width 182 height 115
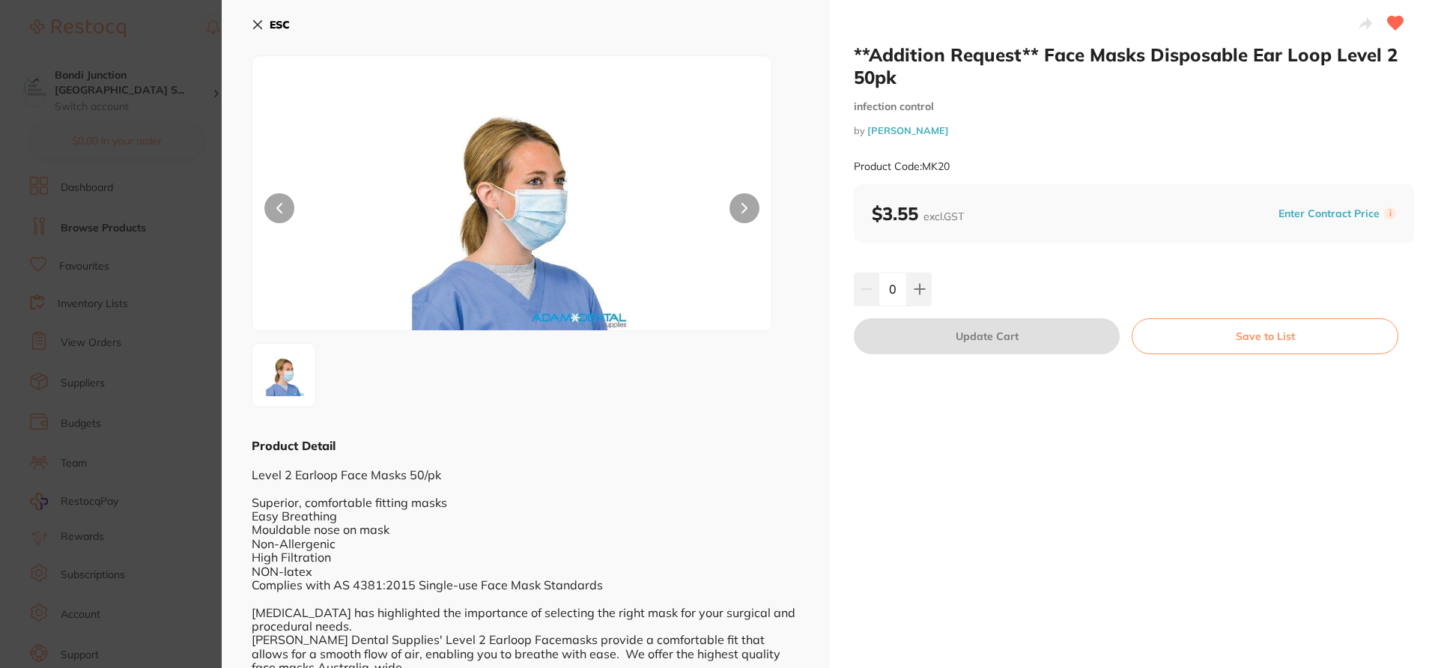
click at [255, 25] on icon at bounding box center [258, 25] width 12 height 12
